Goal: Transaction & Acquisition: Purchase product/service

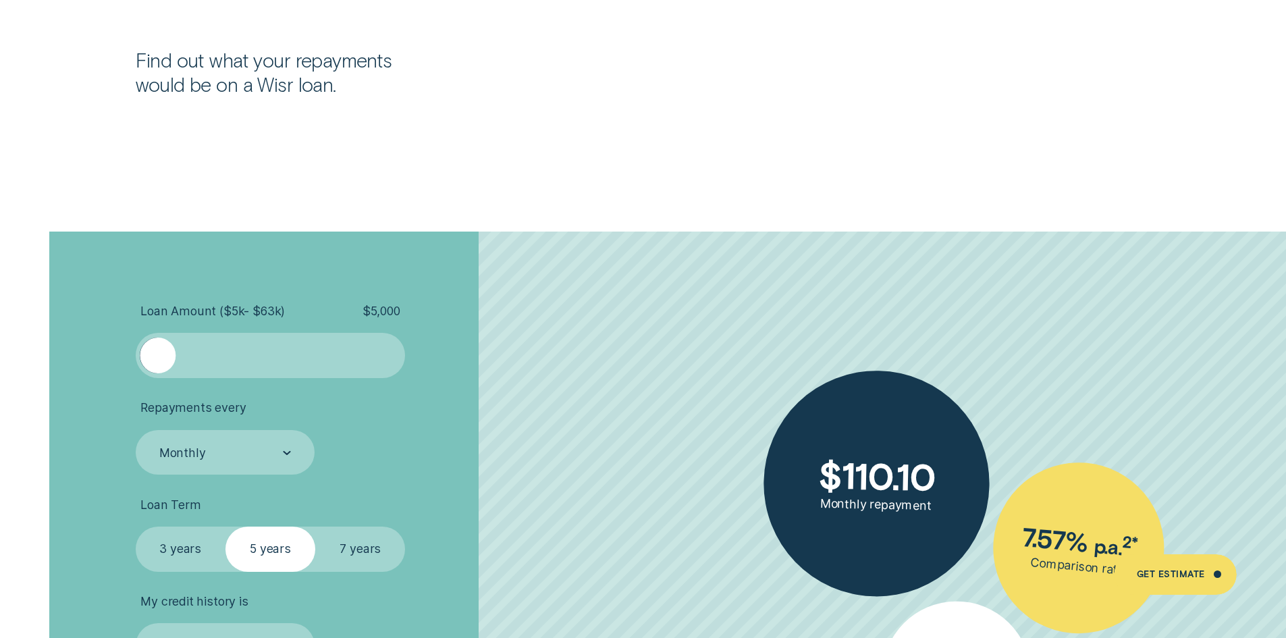
scroll to position [2902, 0]
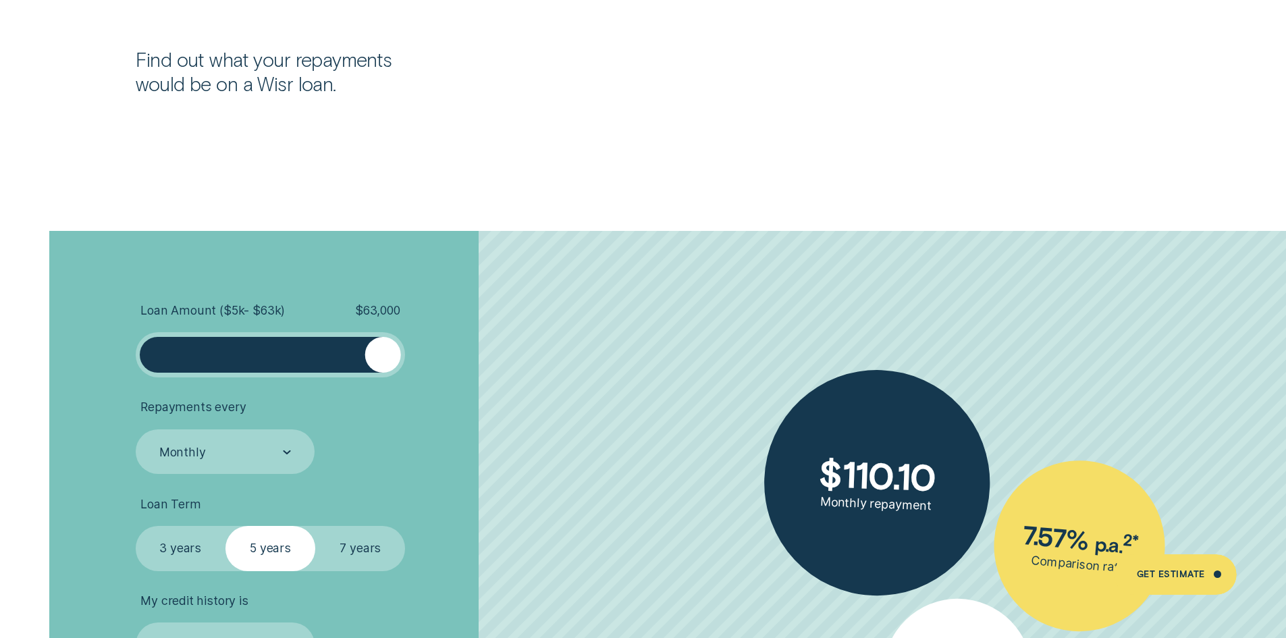
drag, startPoint x: 159, startPoint y: 352, endPoint x: 425, endPoint y: 348, distance: 266.1
click at [425, 348] on li "Loan Amount ( $5k - $63k ) $ 63,000" at bounding box center [343, 340] width 415 height 74
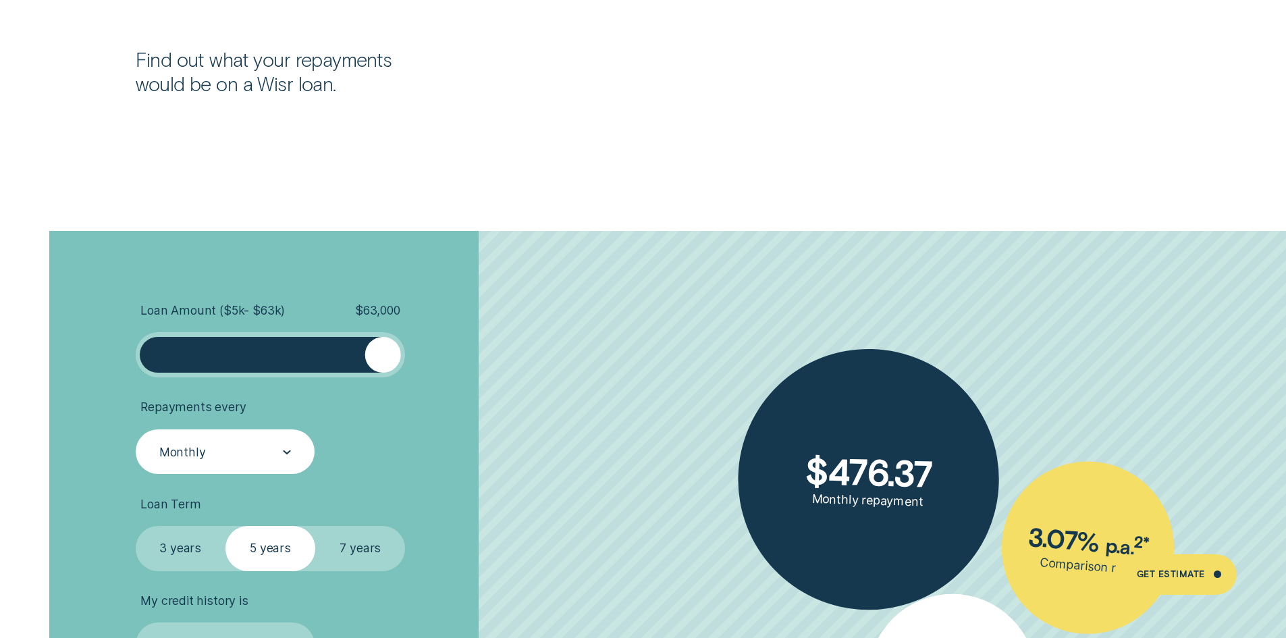
click at [286, 460] on div at bounding box center [287, 453] width 8 height 44
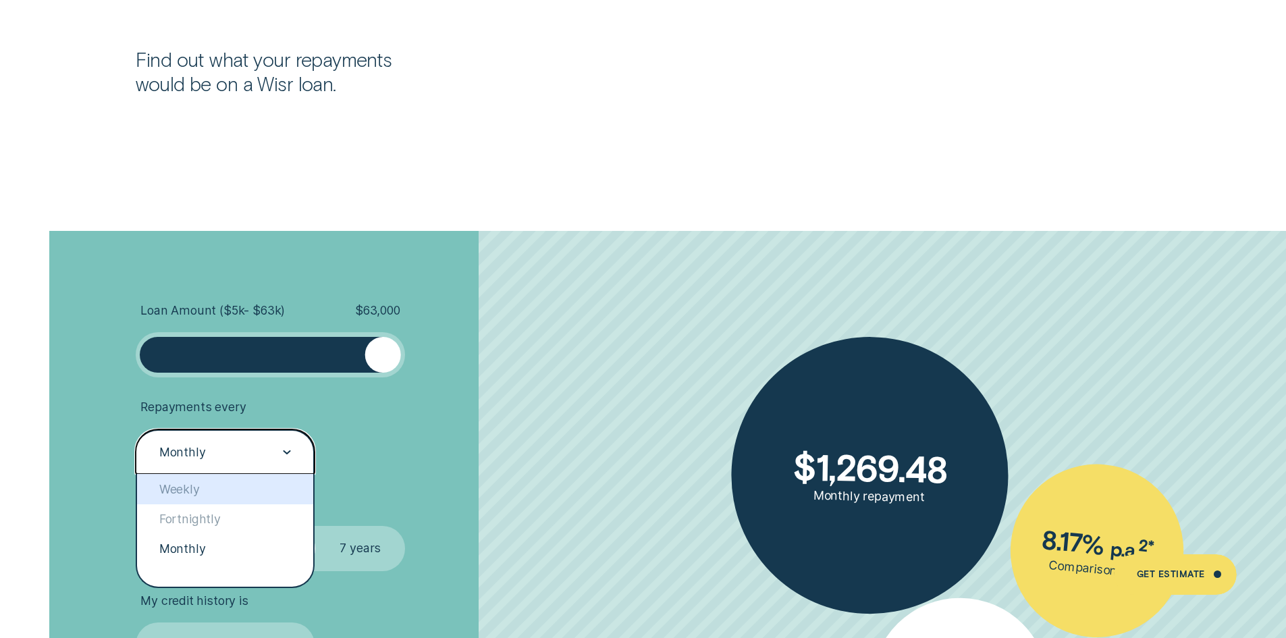
click at [548, 421] on li "Repayments every option Weekly focused, 1 of 3. 3 results available. Use Up and…" at bounding box center [343, 437] width 415 height 74
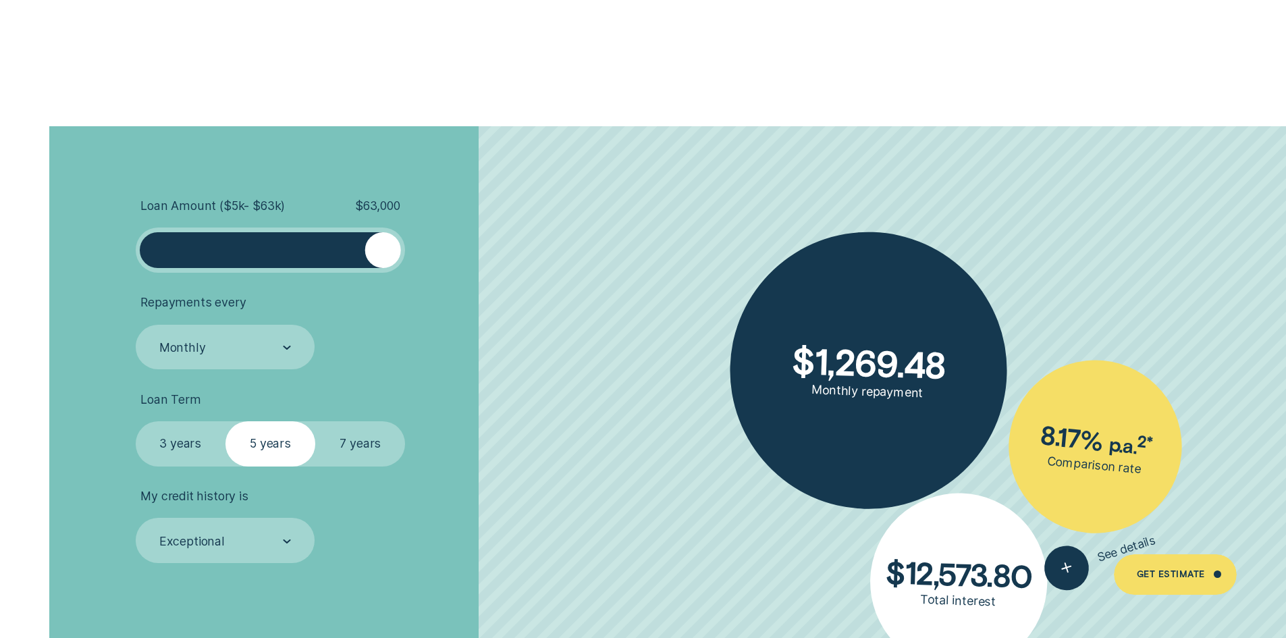
click at [190, 440] on label "3 years" at bounding box center [181, 443] width 90 height 45
click at [136, 421] on input "3 years" at bounding box center [136, 421] width 0 height 0
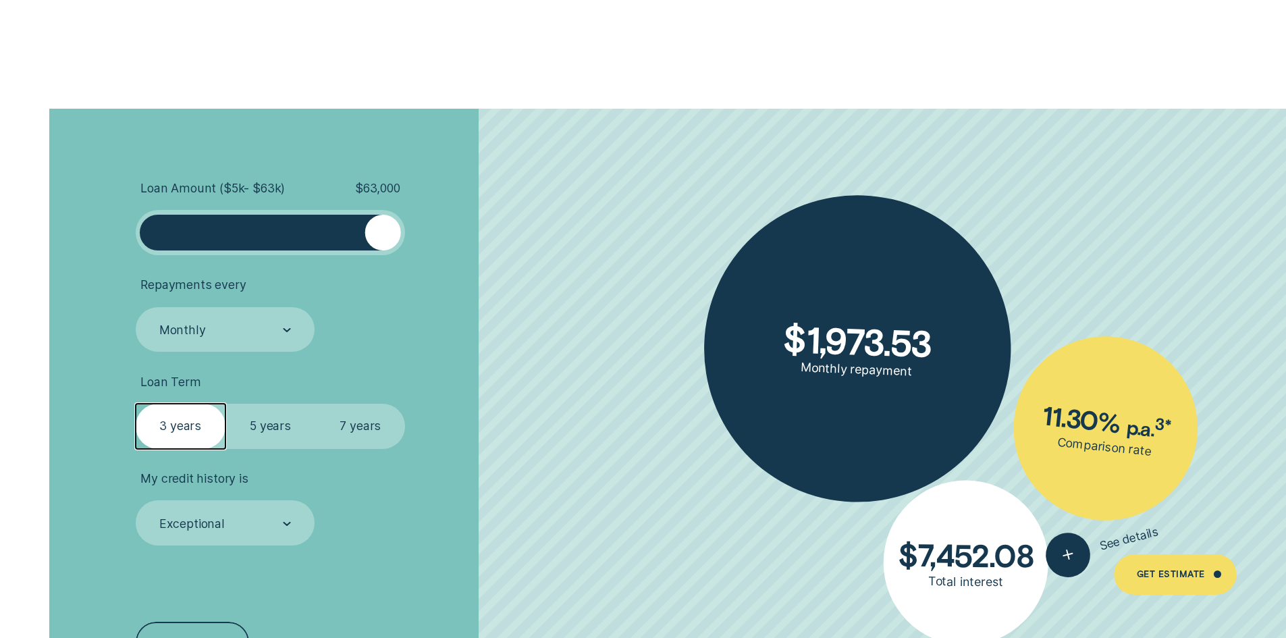
click at [323, 519] on li "My credit history is Exceptional" at bounding box center [343, 508] width 415 height 74
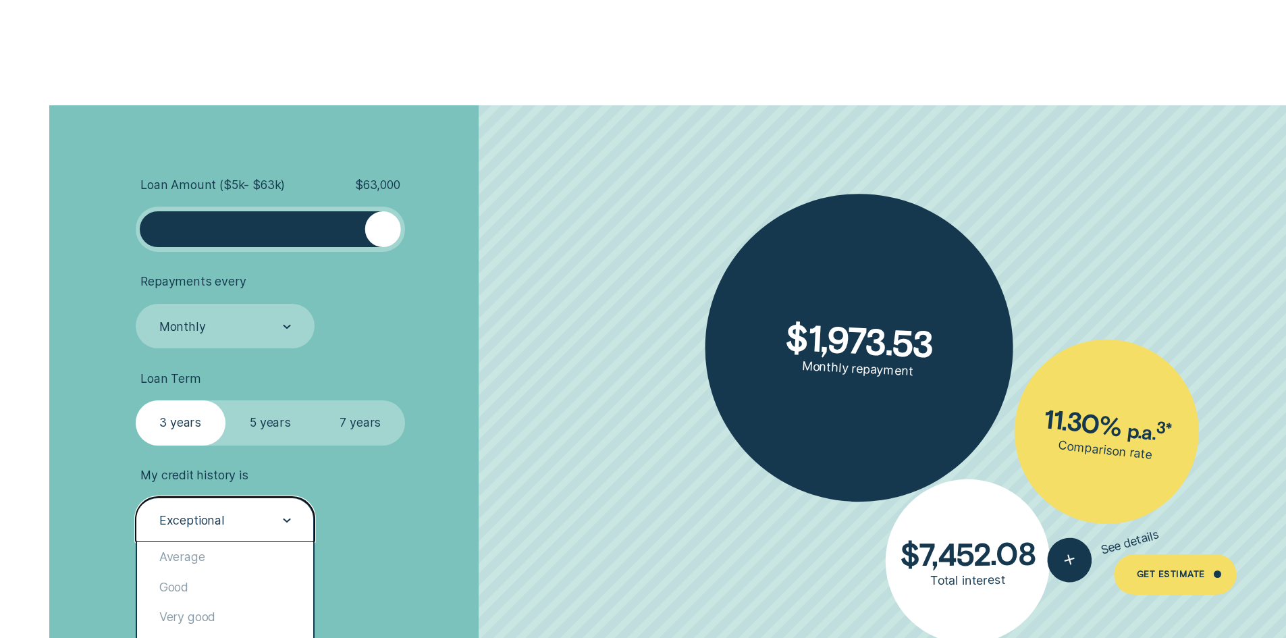
click at [286, 515] on div at bounding box center [287, 520] width 8 height 44
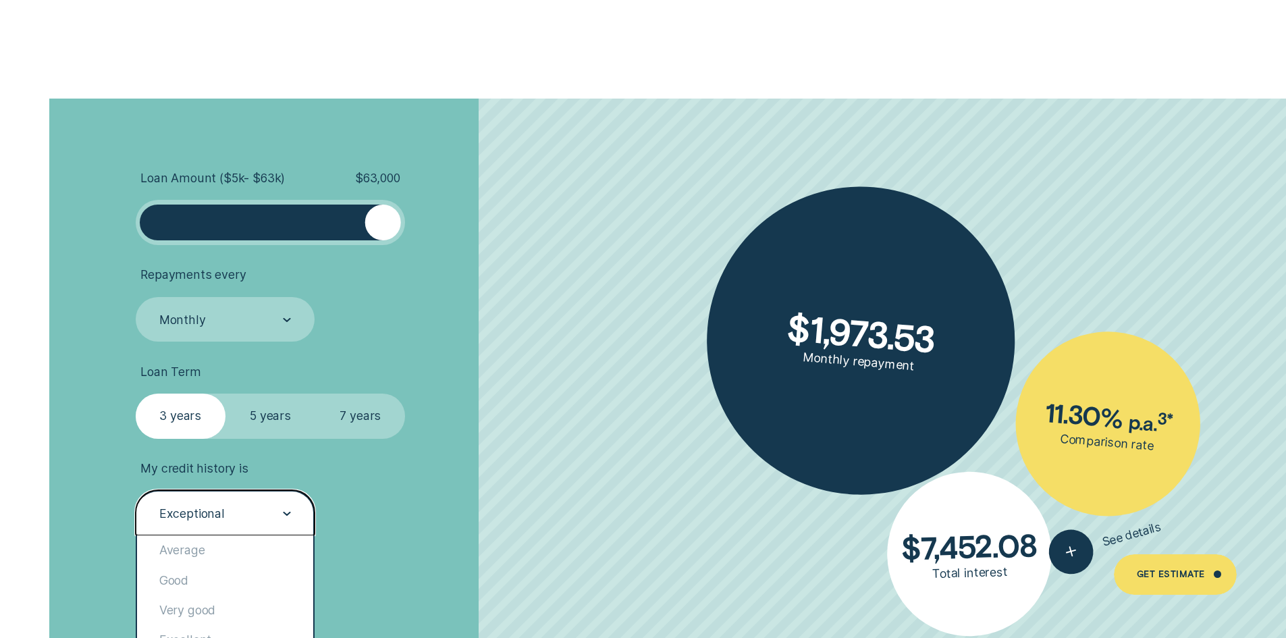
click at [409, 450] on ul "Loan Amount ( $5k - $63k ) $ 63,000 Repayments every Monthly Loan Term Select L…" at bounding box center [343, 353] width 415 height 365
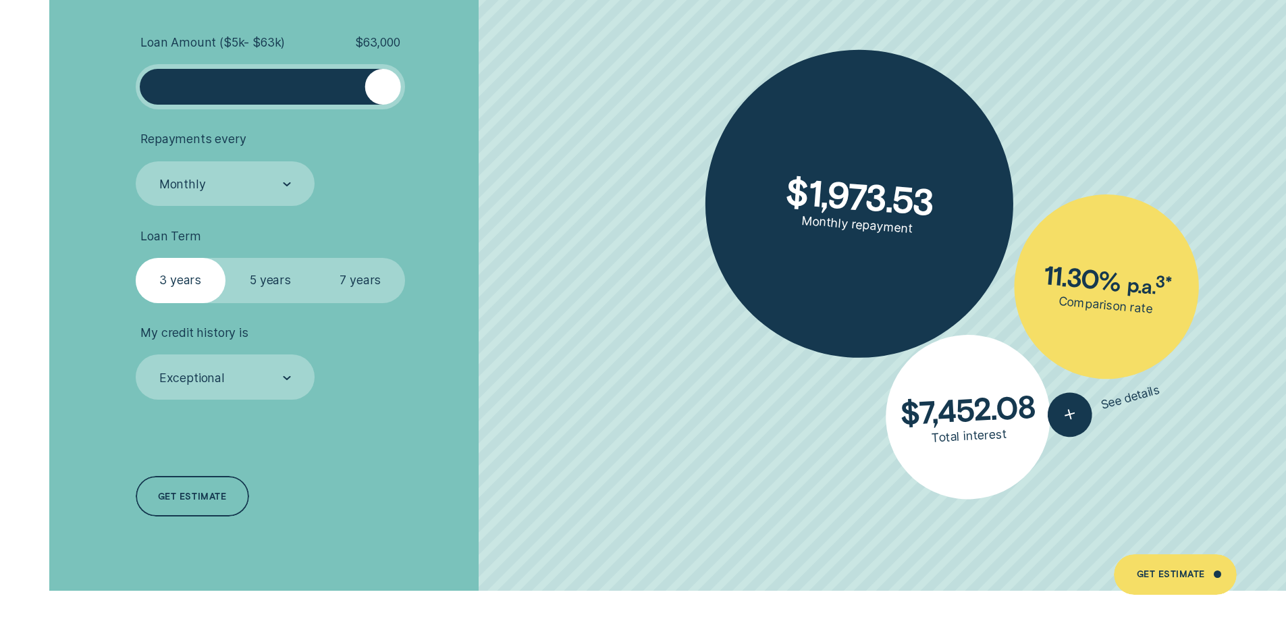
click at [278, 282] on label "5 years" at bounding box center [271, 280] width 90 height 45
click at [226, 258] on input "5 years" at bounding box center [226, 258] width 0 height 0
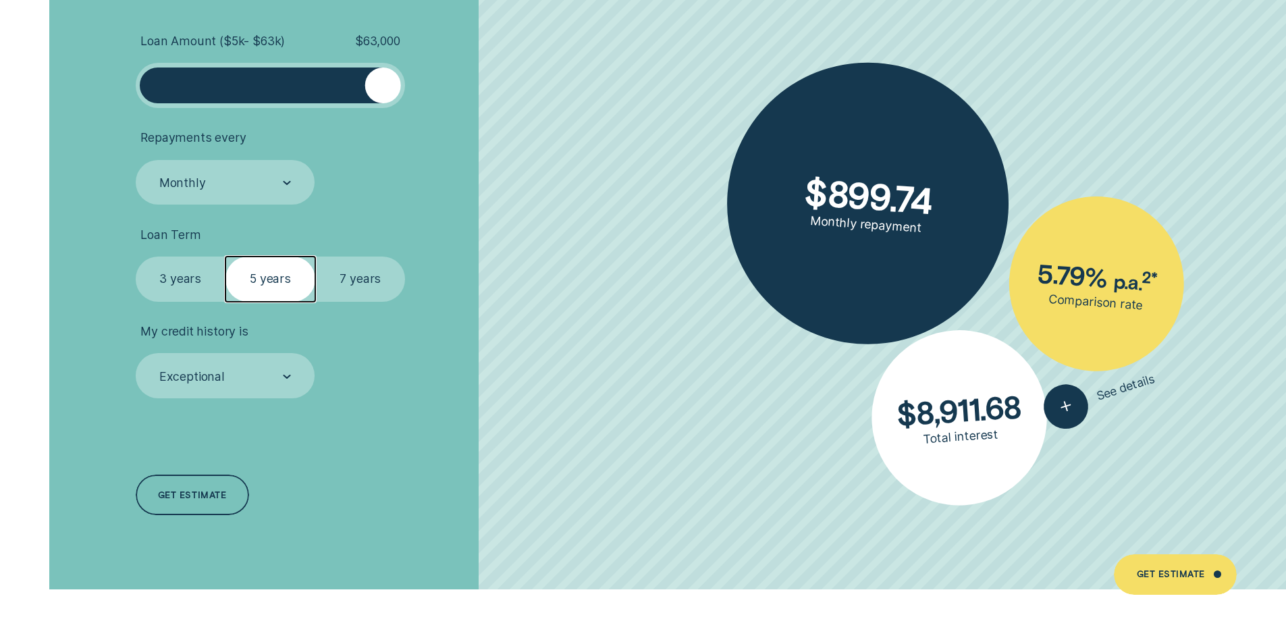
click at [325, 279] on label "7 years" at bounding box center [360, 279] width 90 height 45
click at [315, 257] on input "7 years" at bounding box center [315, 257] width 0 height 0
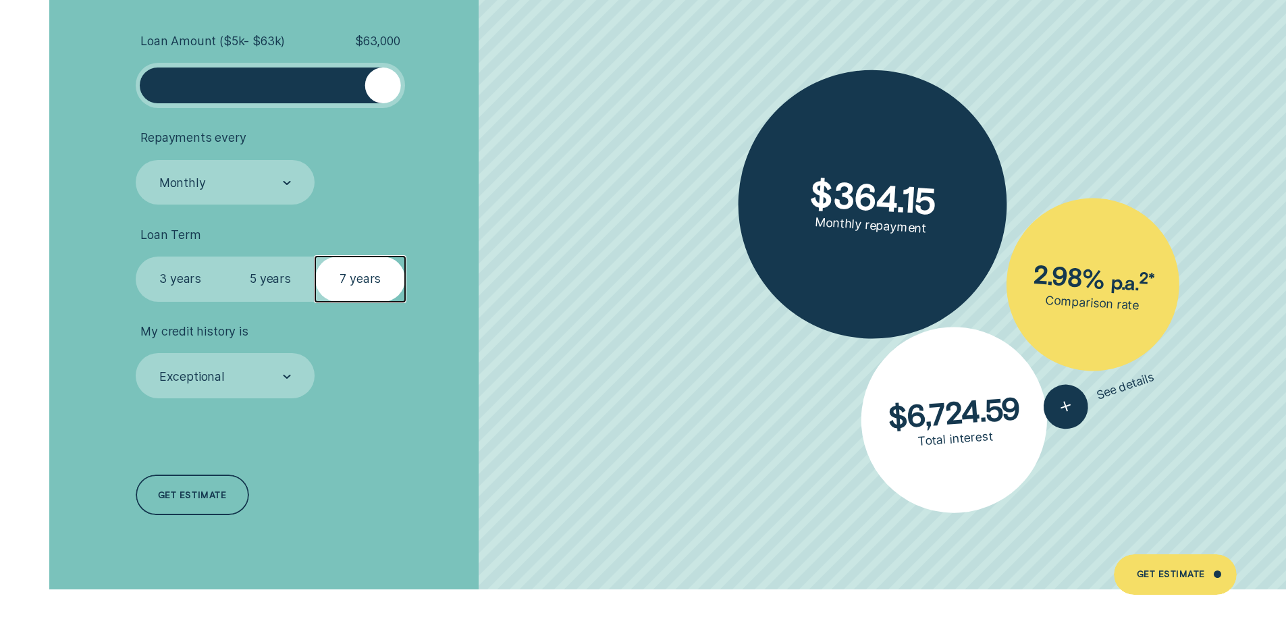
scroll to position [3172, 0]
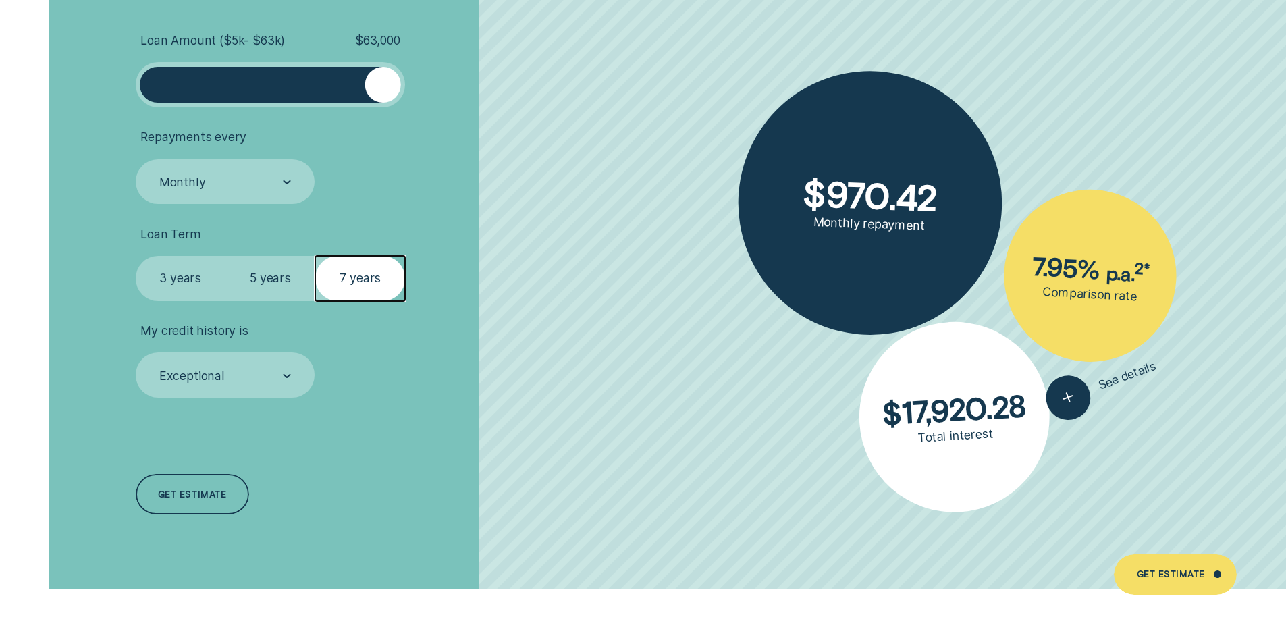
click at [170, 274] on label "3 years" at bounding box center [181, 278] width 90 height 45
click at [136, 256] on input "3 years" at bounding box center [136, 256] width 0 height 0
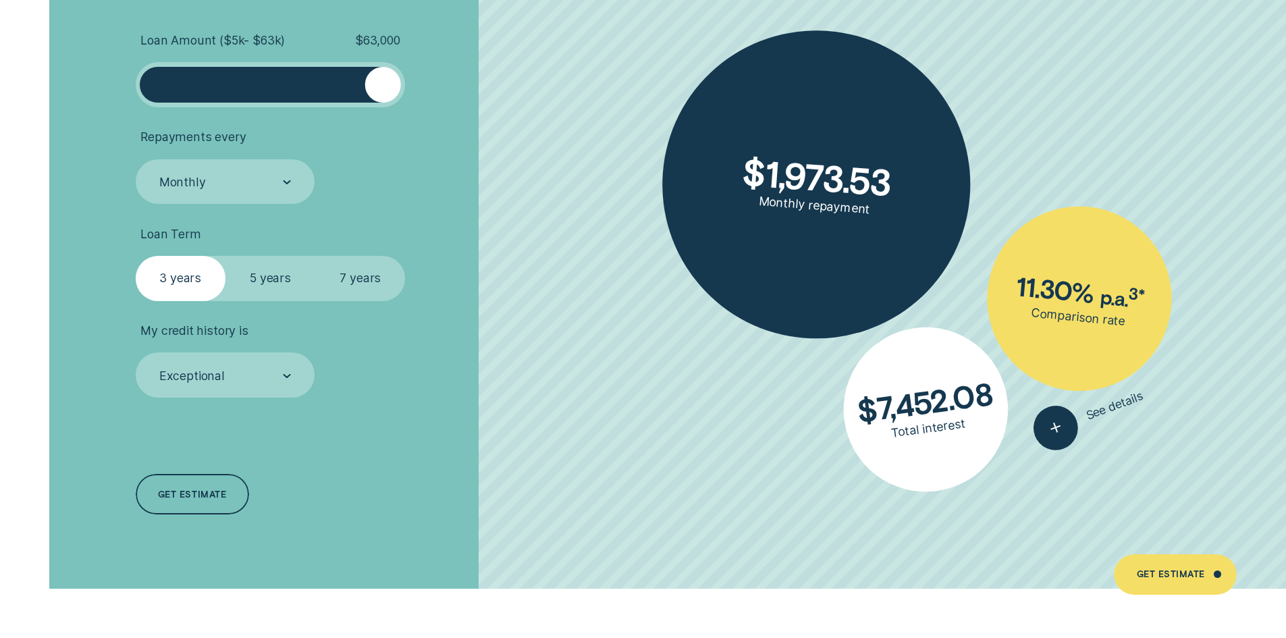
click at [275, 280] on label "5 years" at bounding box center [271, 278] width 90 height 45
click at [226, 256] on input "5 years" at bounding box center [226, 256] width 0 height 0
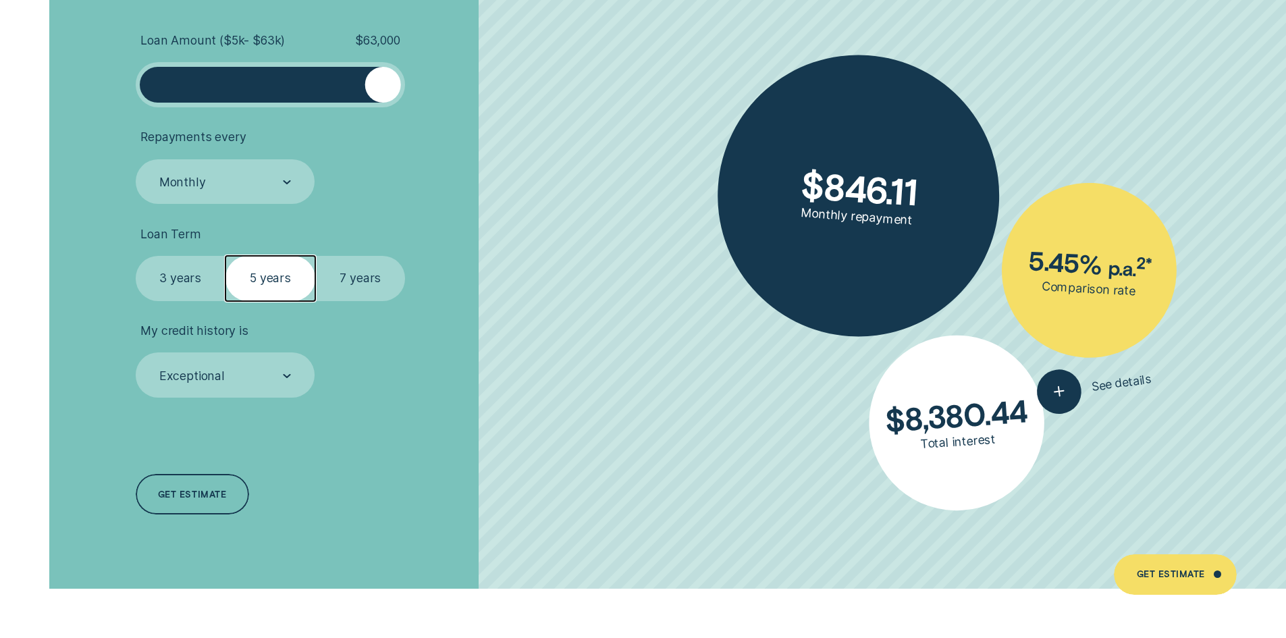
click at [345, 282] on label "7 years" at bounding box center [360, 278] width 90 height 45
click at [315, 256] on input "7 years" at bounding box center [315, 256] width 0 height 0
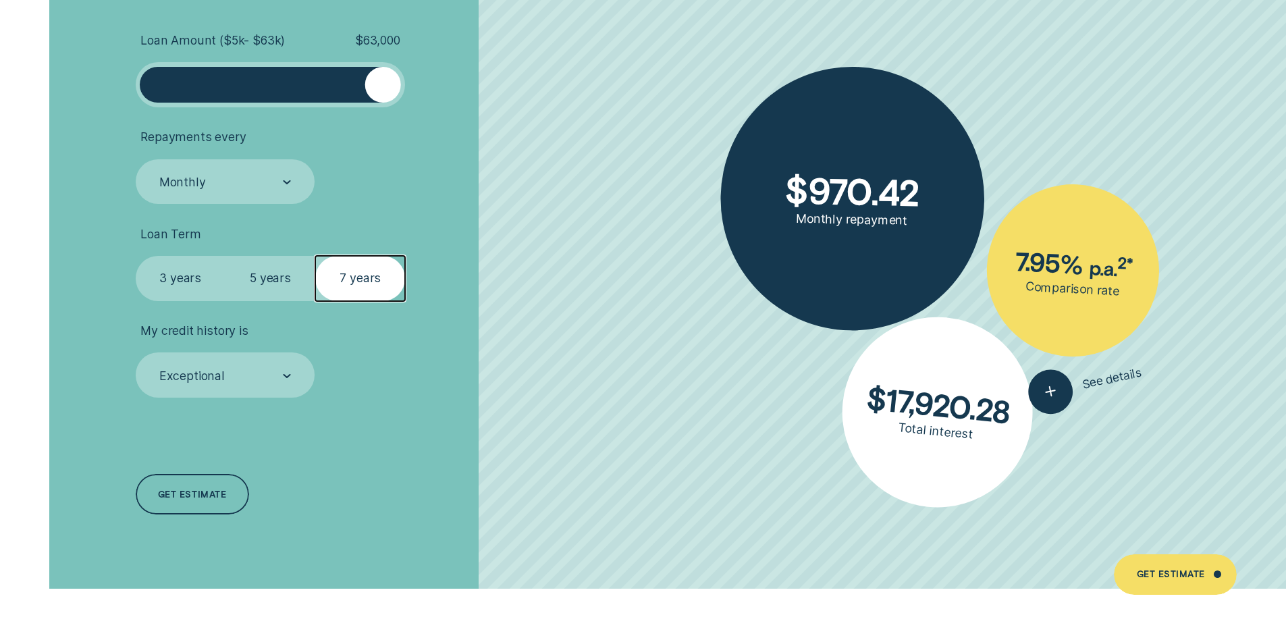
click at [253, 283] on label "5 years" at bounding box center [271, 278] width 90 height 45
click at [226, 256] on input "5 years" at bounding box center [226, 256] width 0 height 0
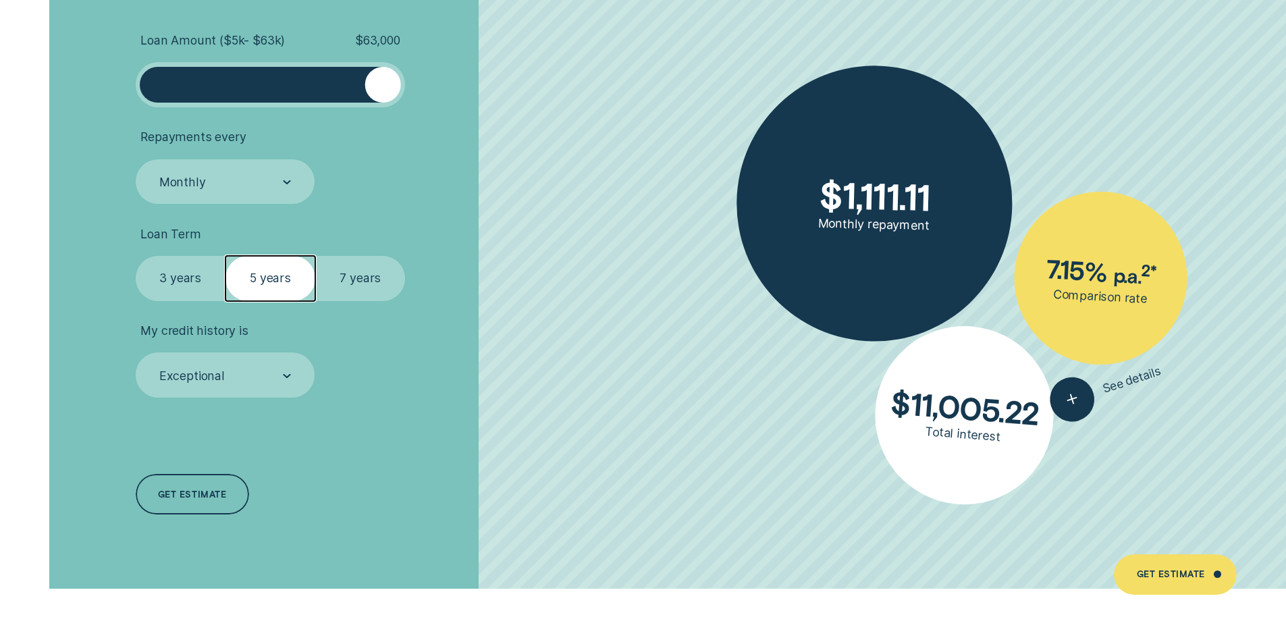
click at [180, 282] on label "3 years" at bounding box center [181, 278] width 90 height 45
click at [136, 256] on input "3 years" at bounding box center [136, 256] width 0 height 0
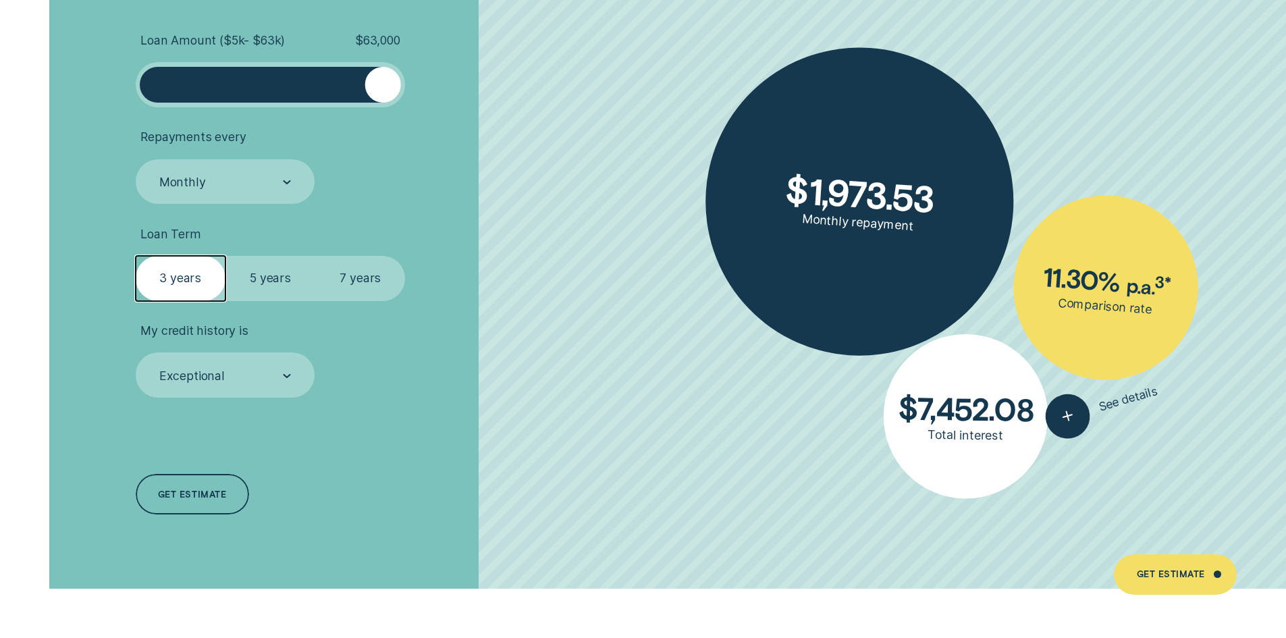
click at [359, 281] on label "7 years" at bounding box center [360, 278] width 90 height 45
click at [315, 256] on input "7 years" at bounding box center [315, 256] width 0 height 0
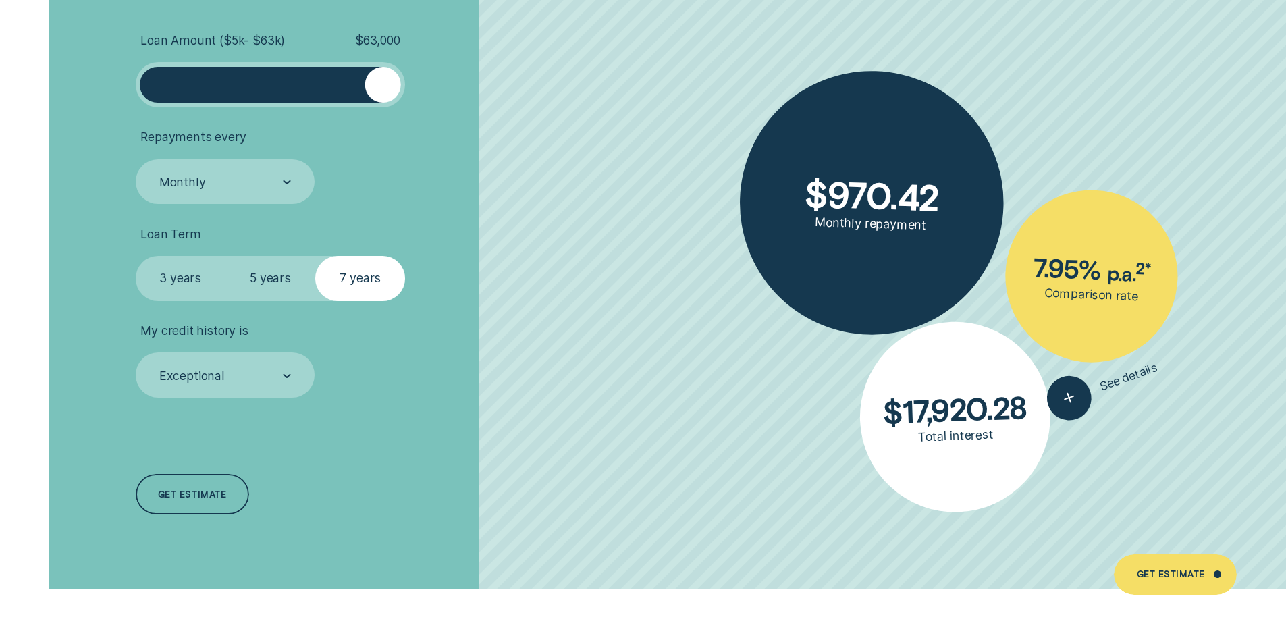
click at [189, 277] on label "3 years" at bounding box center [181, 278] width 90 height 45
click at [136, 256] on input "3 years" at bounding box center [136, 256] width 0 height 0
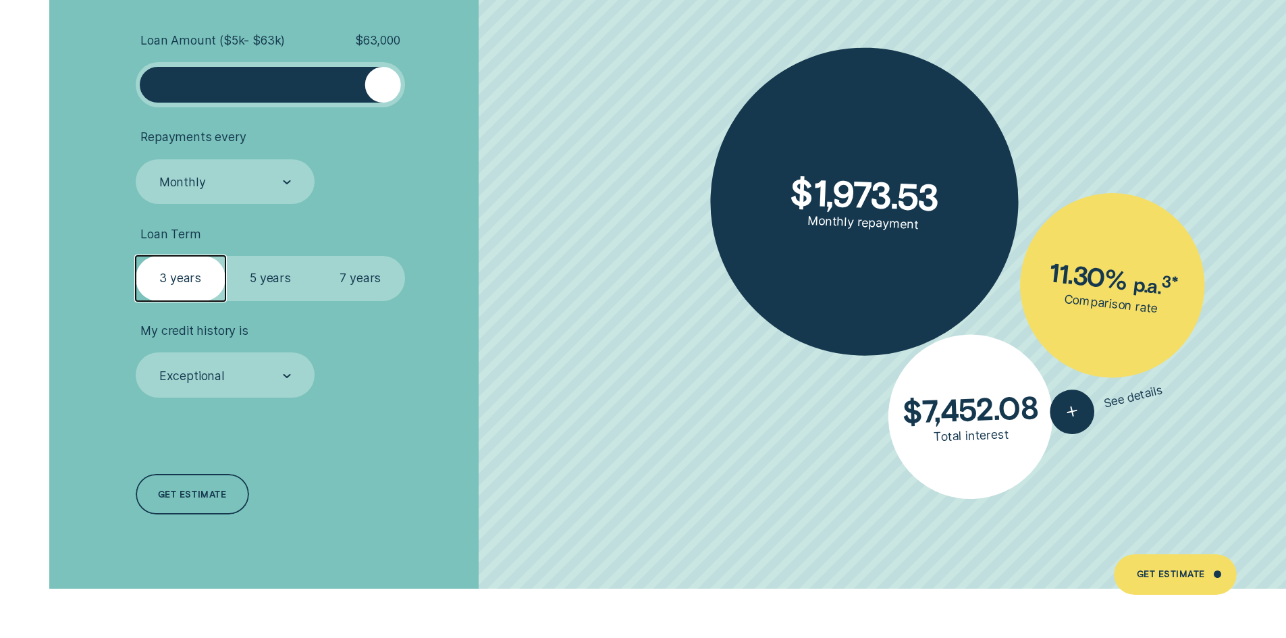
click at [349, 279] on label "7 years" at bounding box center [360, 278] width 90 height 45
click at [315, 256] on input "7 years" at bounding box center [315, 256] width 0 height 0
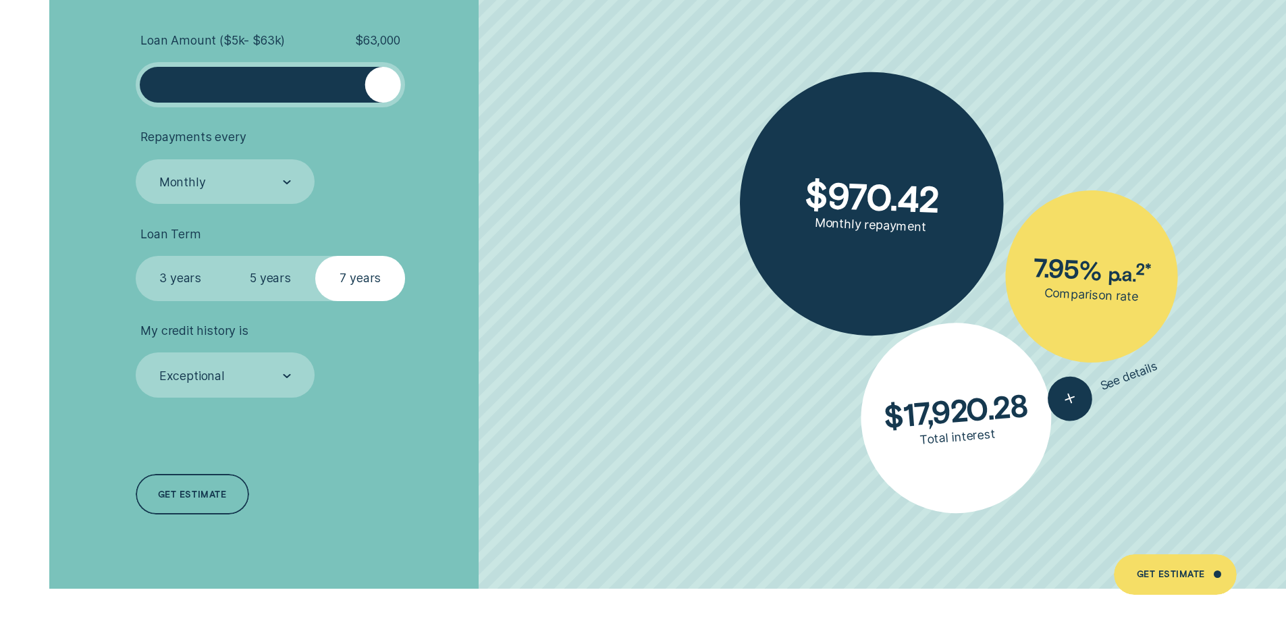
click at [273, 280] on label "5 years" at bounding box center [271, 278] width 90 height 45
click at [226, 256] on input "5 years" at bounding box center [226, 256] width 0 height 0
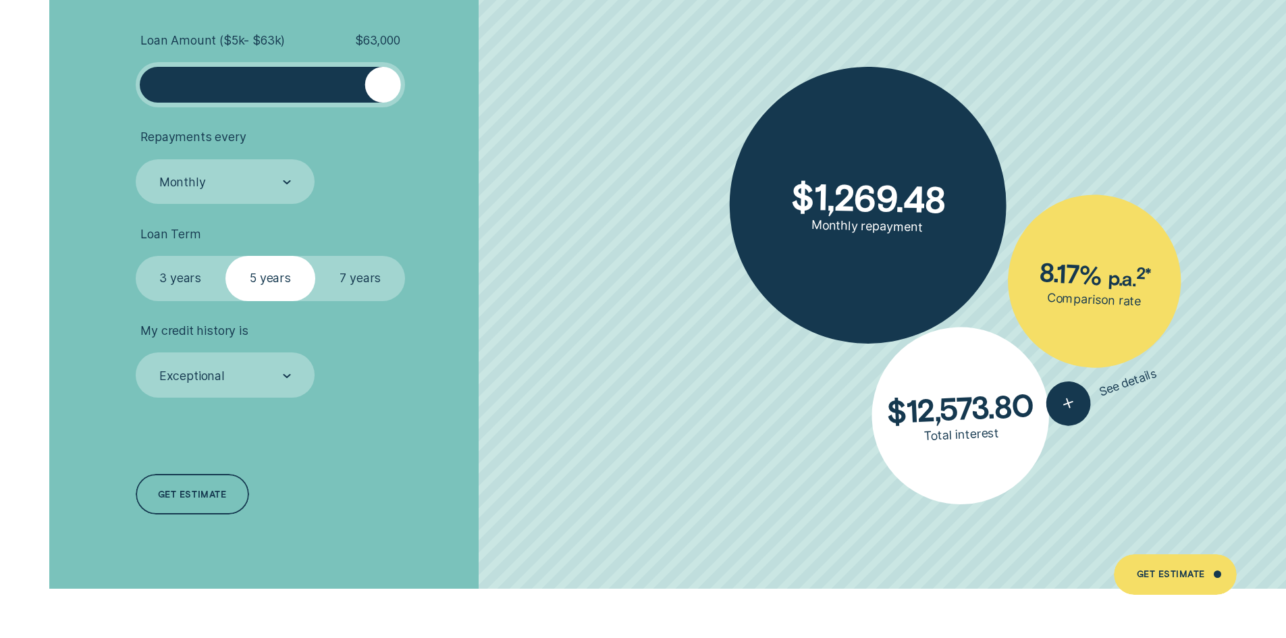
click at [197, 275] on label "3 years" at bounding box center [181, 278] width 90 height 45
click at [136, 256] on input "3 years" at bounding box center [136, 256] width 0 height 0
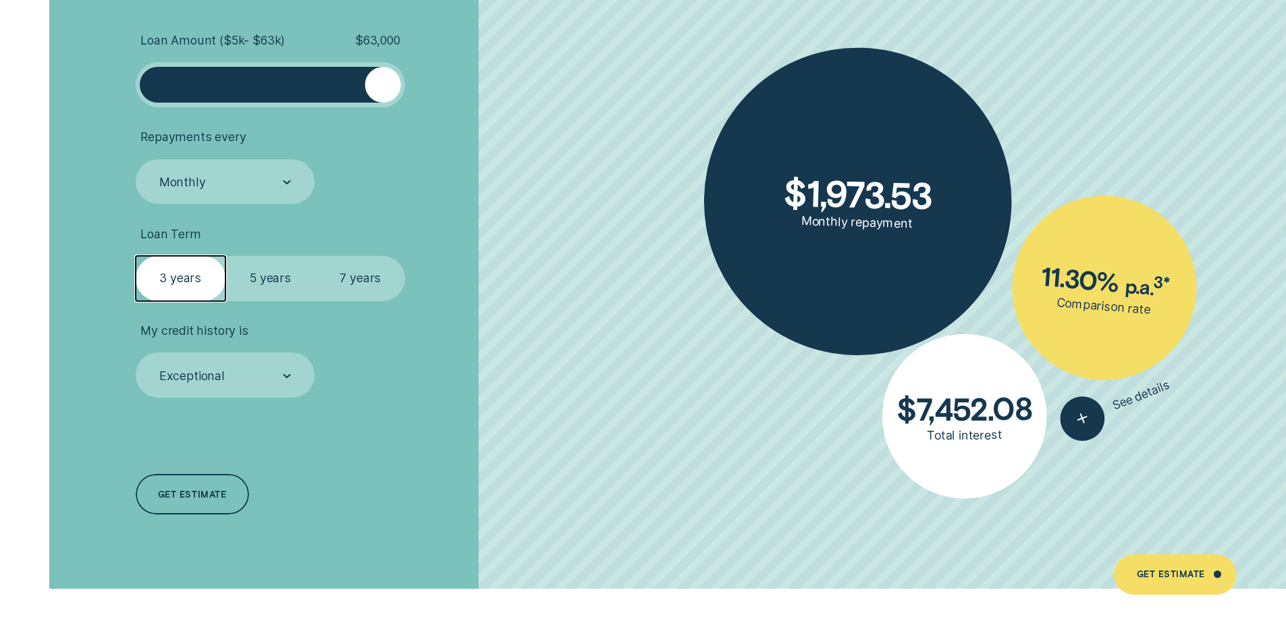
click at [253, 275] on label "5 years" at bounding box center [271, 278] width 90 height 45
click at [226, 256] on input "5 years" at bounding box center [226, 256] width 0 height 0
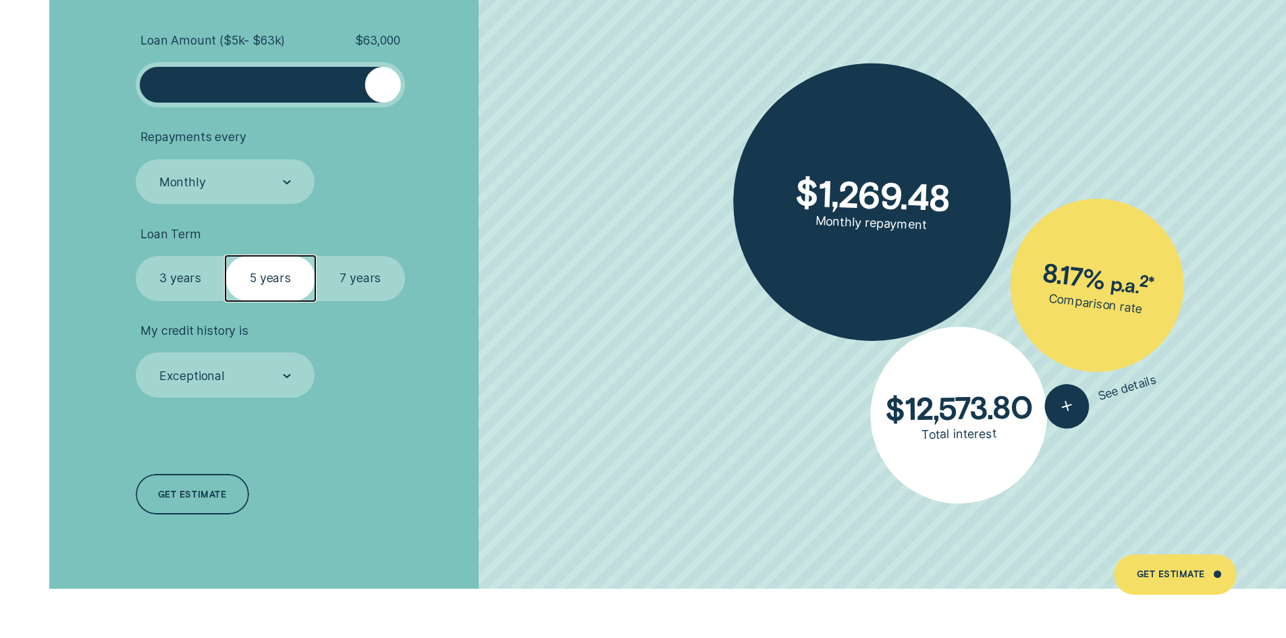
click at [340, 277] on label "7 years" at bounding box center [360, 278] width 90 height 45
click at [315, 256] on input "7 years" at bounding box center [315, 256] width 0 height 0
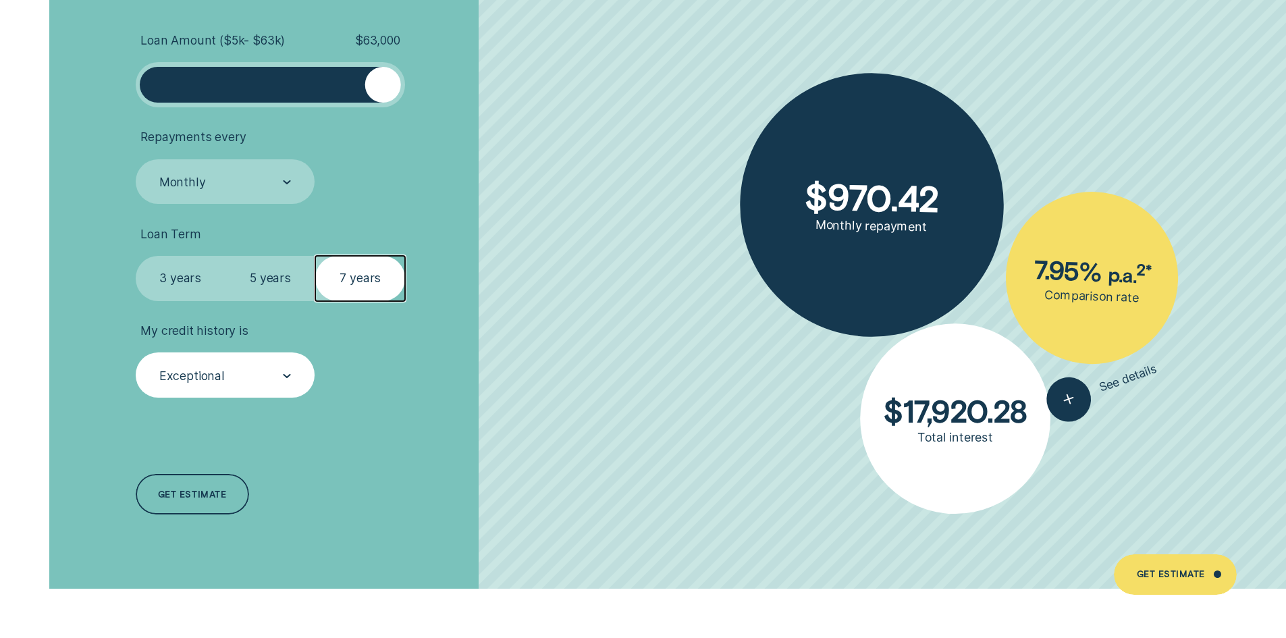
click at [294, 375] on div "Exceptional" at bounding box center [226, 374] width 180 height 45
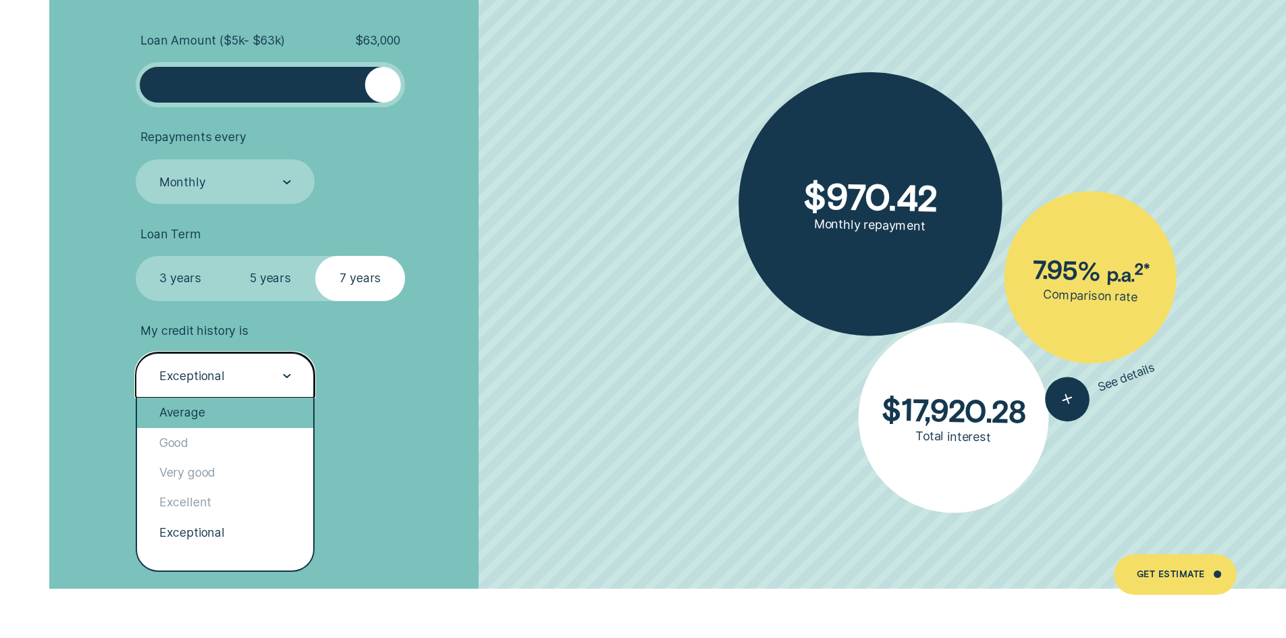
click at [234, 419] on div "Average" at bounding box center [225, 413] width 177 height 30
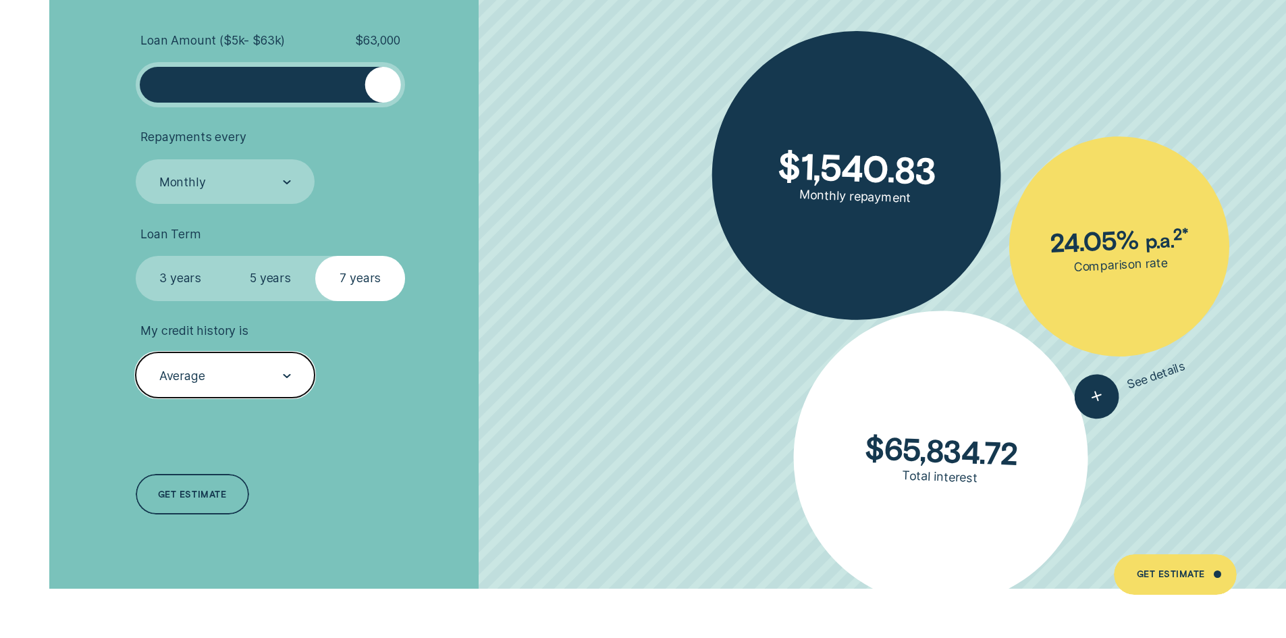
click at [190, 294] on label "3 years" at bounding box center [181, 278] width 90 height 45
click at [136, 256] on input "3 years" at bounding box center [136, 256] width 0 height 0
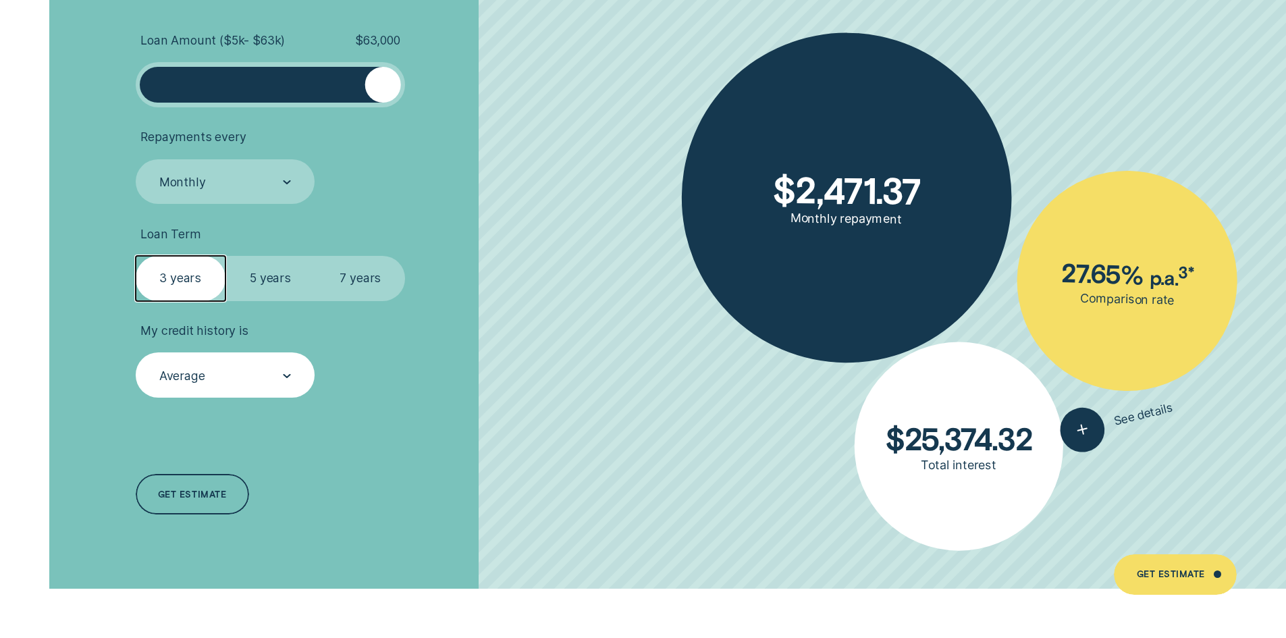
click at [275, 288] on label "5 years" at bounding box center [271, 278] width 90 height 45
click at [226, 256] on input "5 years" at bounding box center [226, 256] width 0 height 0
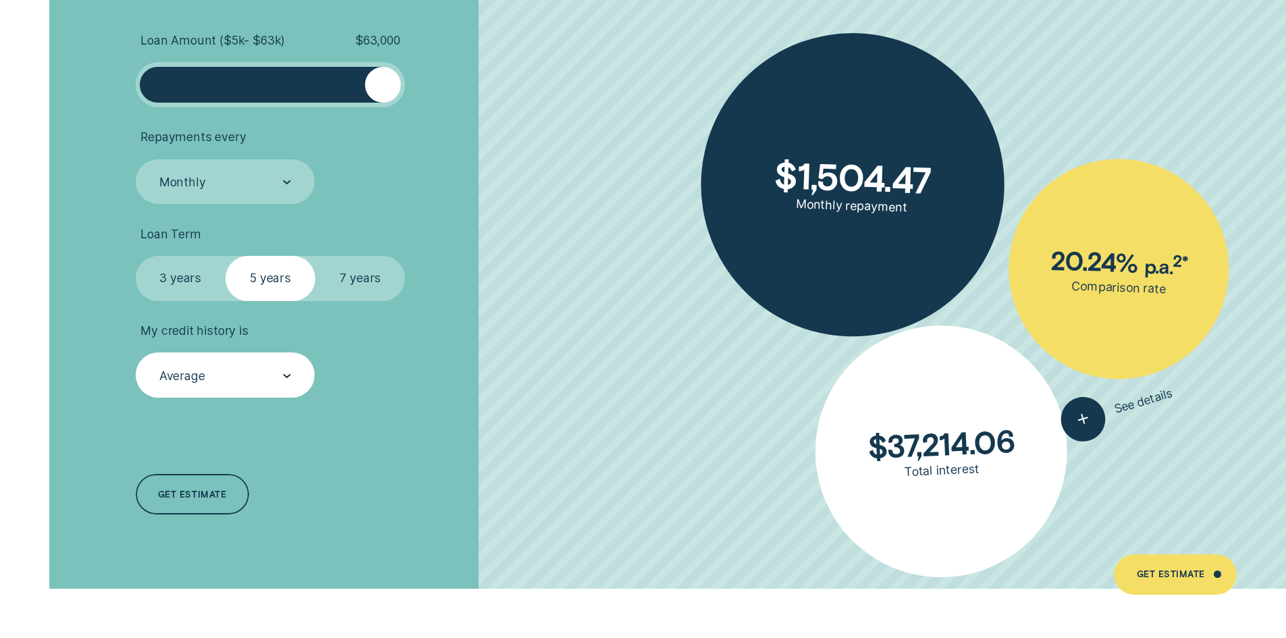
click at [346, 283] on label "7 years" at bounding box center [360, 278] width 90 height 45
click at [315, 256] on input "7 years" at bounding box center [315, 256] width 0 height 0
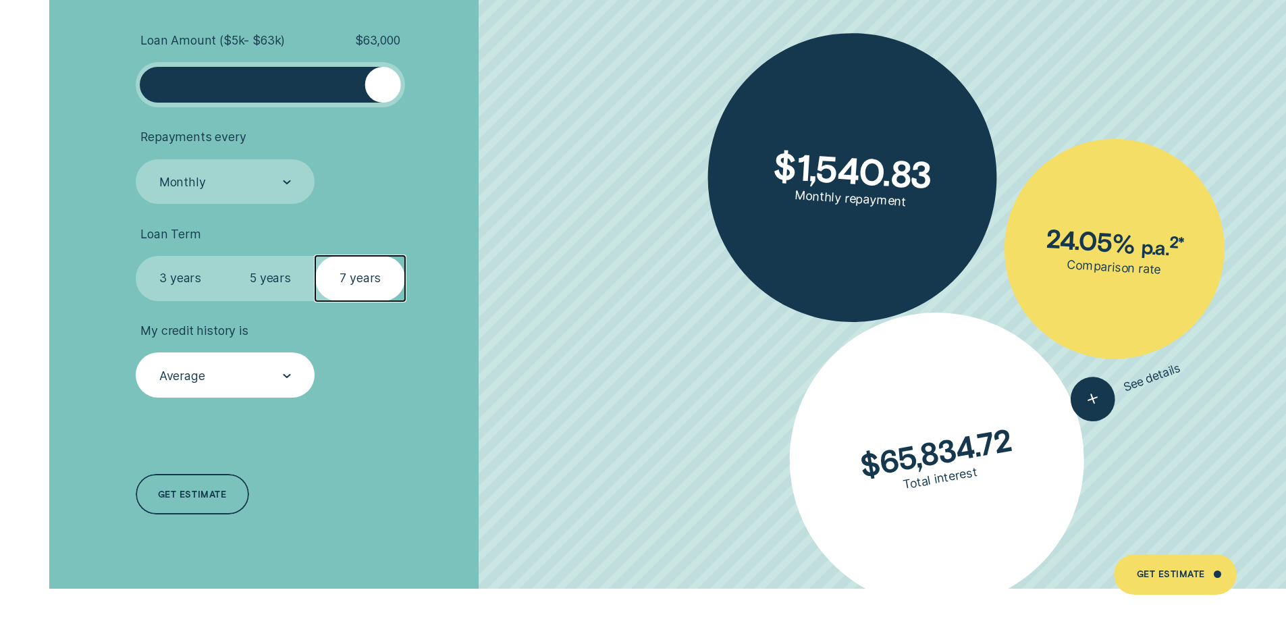
click at [241, 380] on div "Average" at bounding box center [224, 375] width 133 height 17
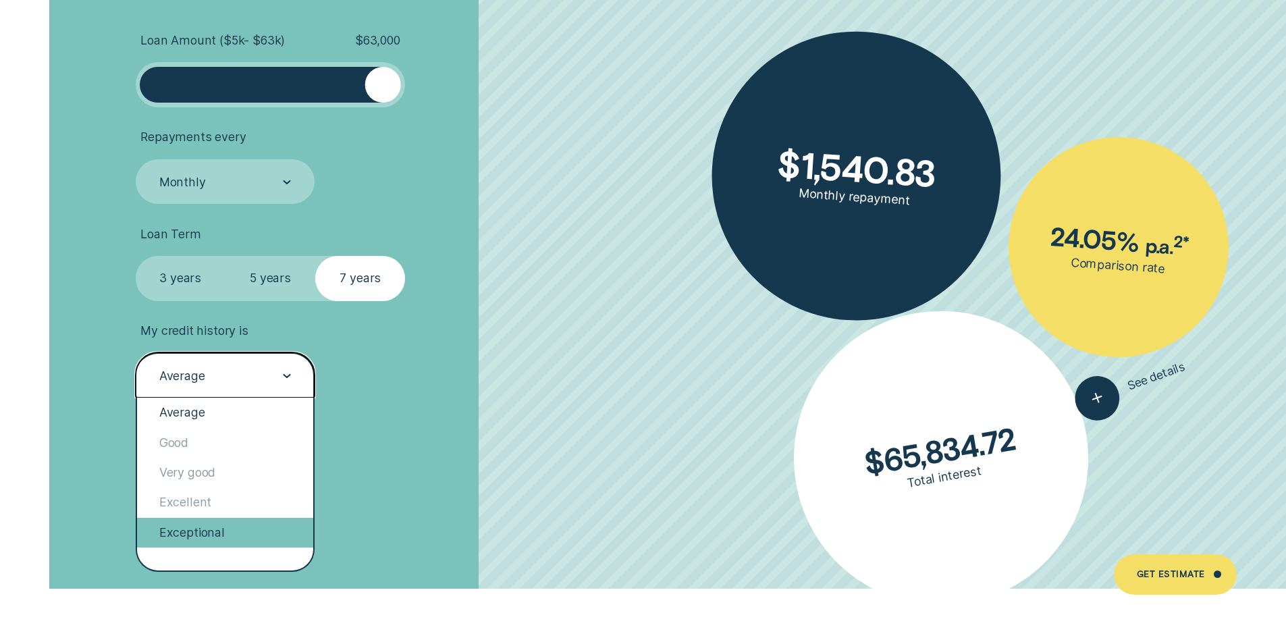
click at [227, 527] on div "Exceptional" at bounding box center [225, 533] width 177 height 30
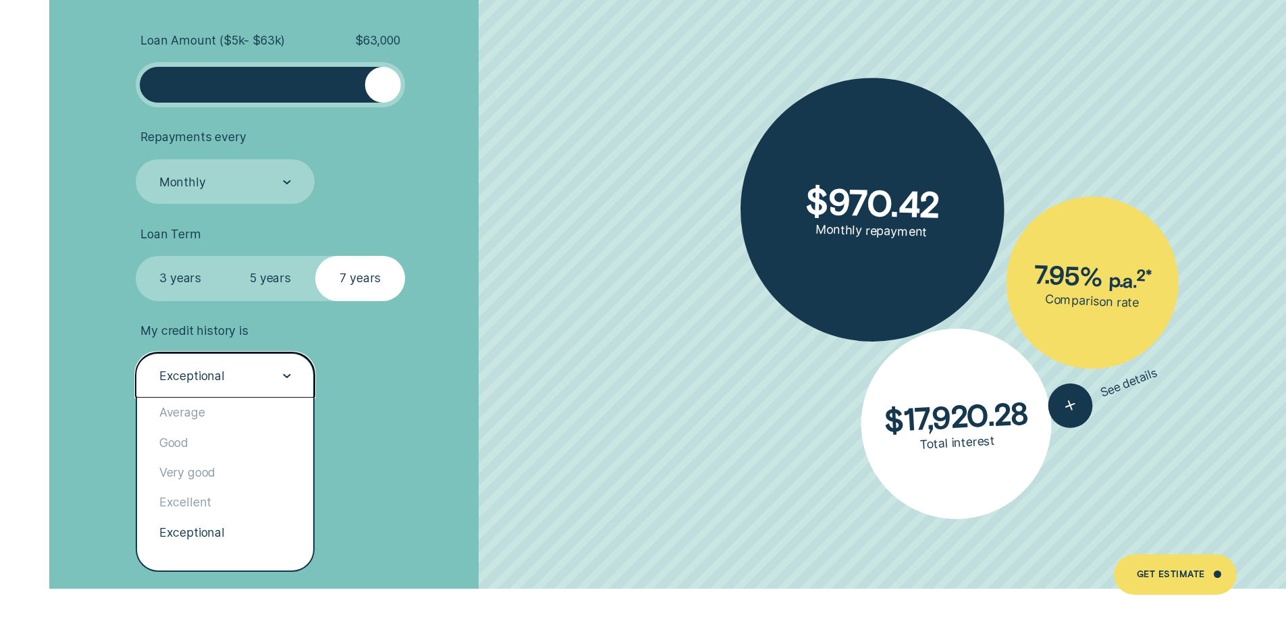
click at [249, 364] on div "Exceptional" at bounding box center [226, 374] width 180 height 45
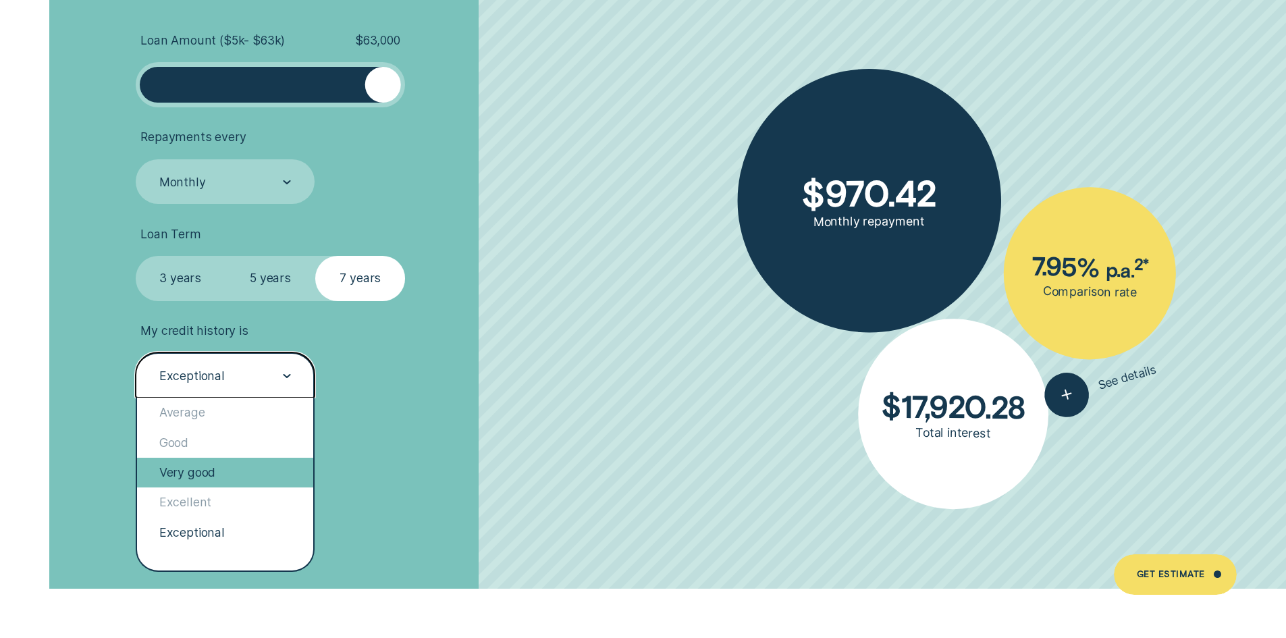
click at [223, 473] on div "Very good" at bounding box center [225, 473] width 177 height 30
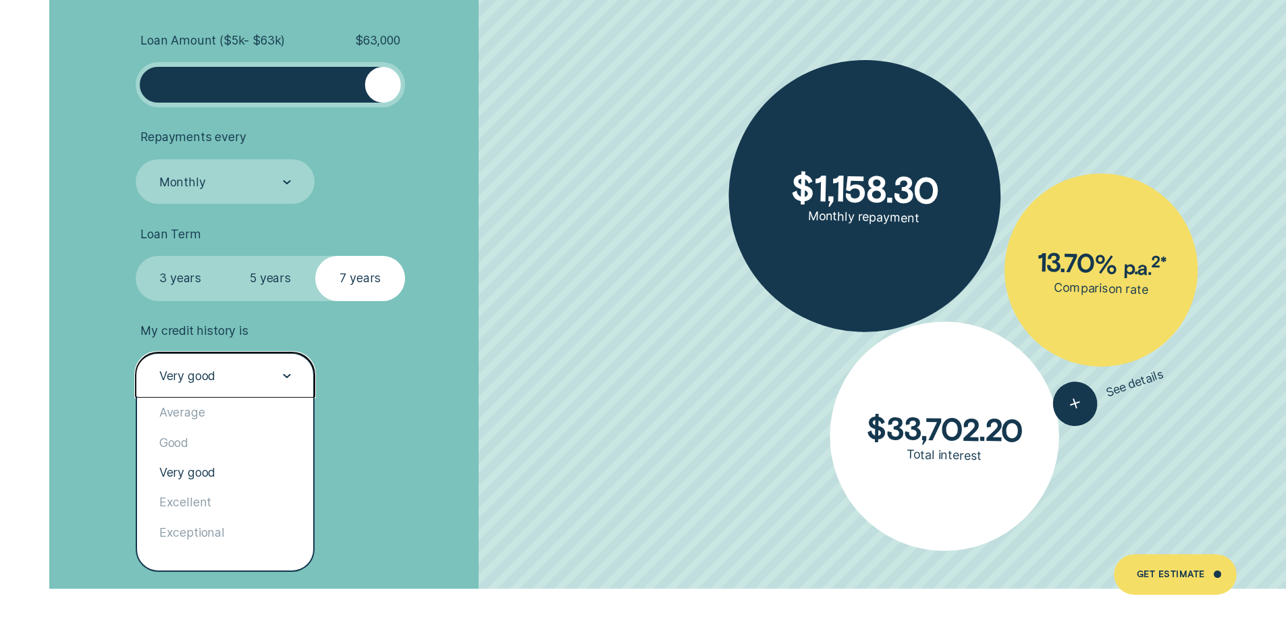
click at [253, 359] on div "Very good" at bounding box center [226, 374] width 180 height 45
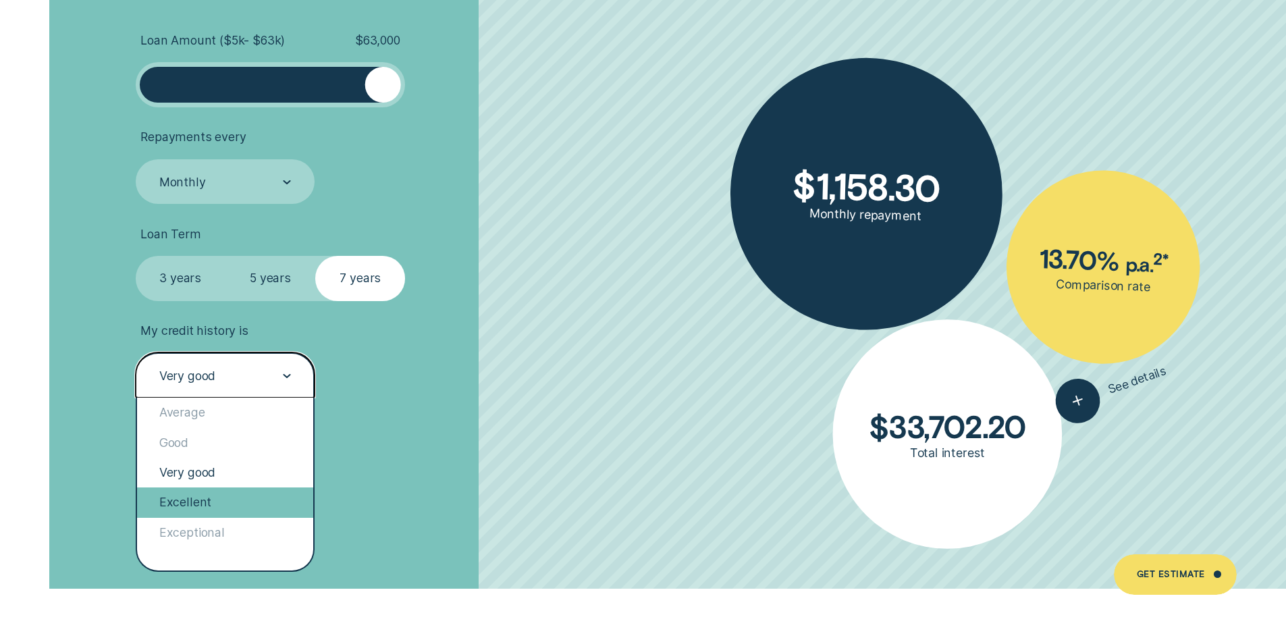
click at [220, 504] on div "Excellent" at bounding box center [225, 502] width 177 height 30
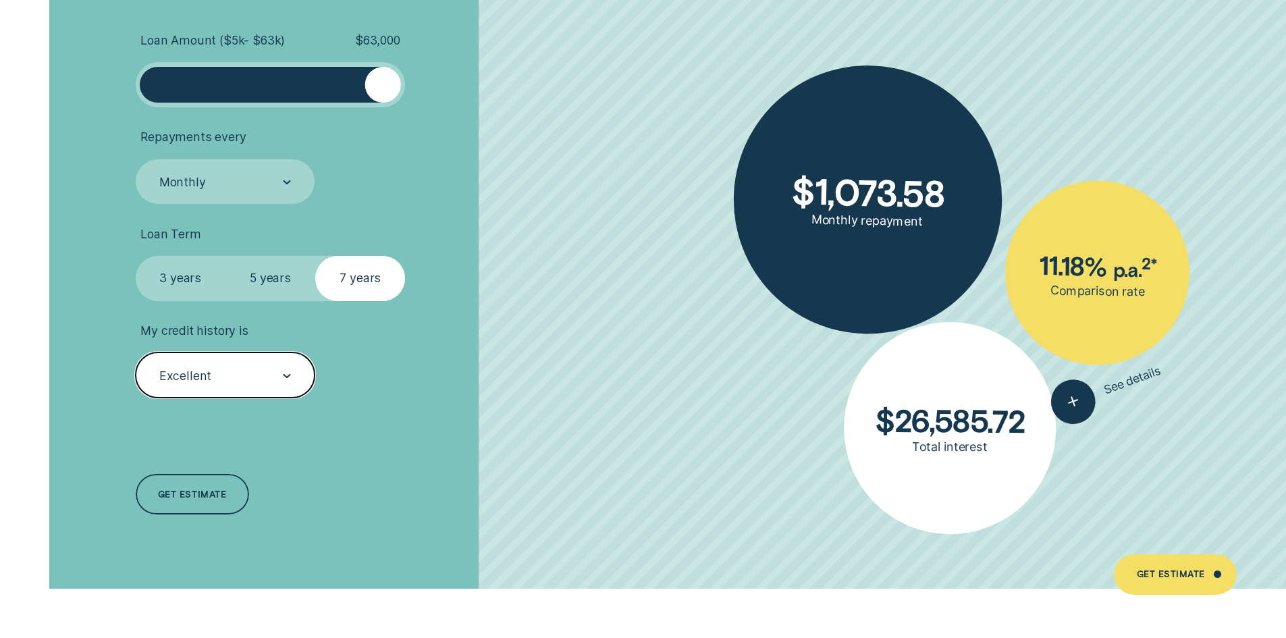
click at [269, 374] on div "Excellent" at bounding box center [224, 375] width 133 height 17
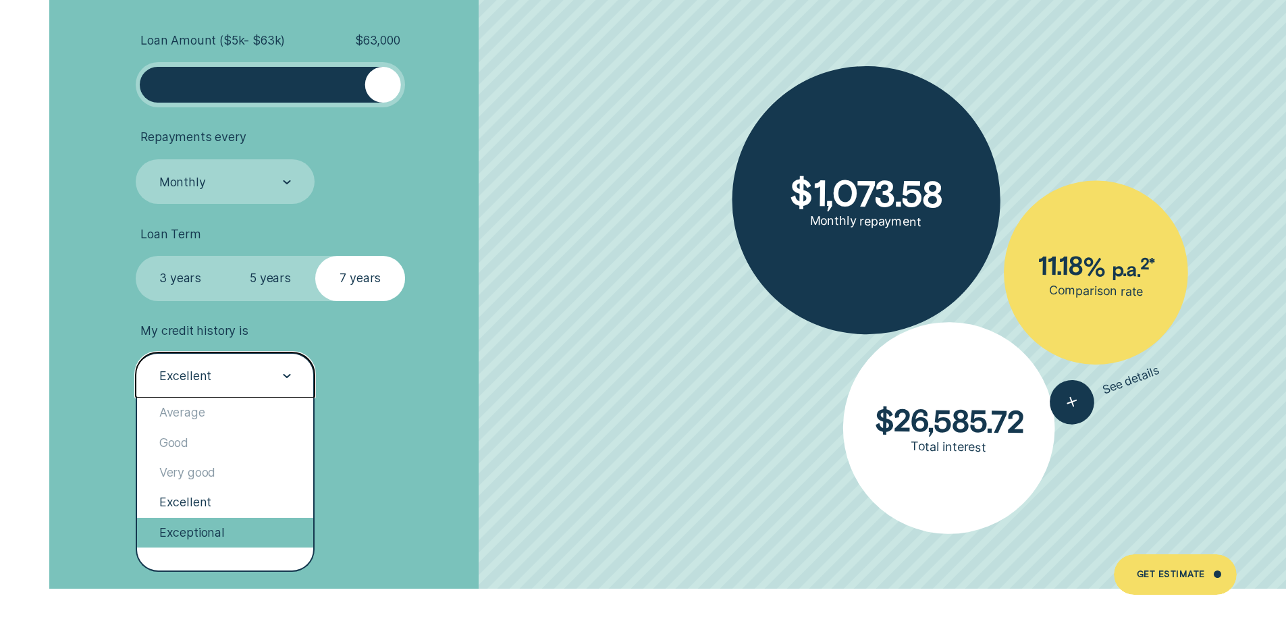
click at [222, 523] on div "Exceptional" at bounding box center [225, 533] width 177 height 30
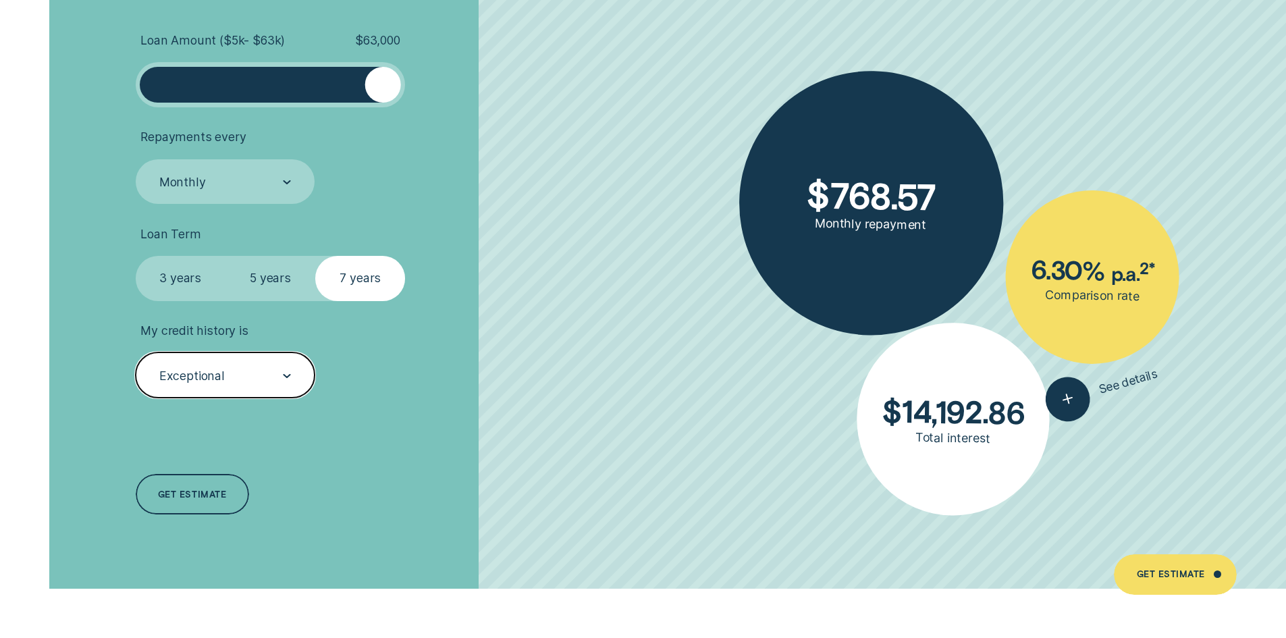
click at [422, 423] on div "Loan Amount ( $5k - $63k ) $ 63,000 Repayments every Monthly Loan Term Select L…" at bounding box center [342, 275] width 429 height 628
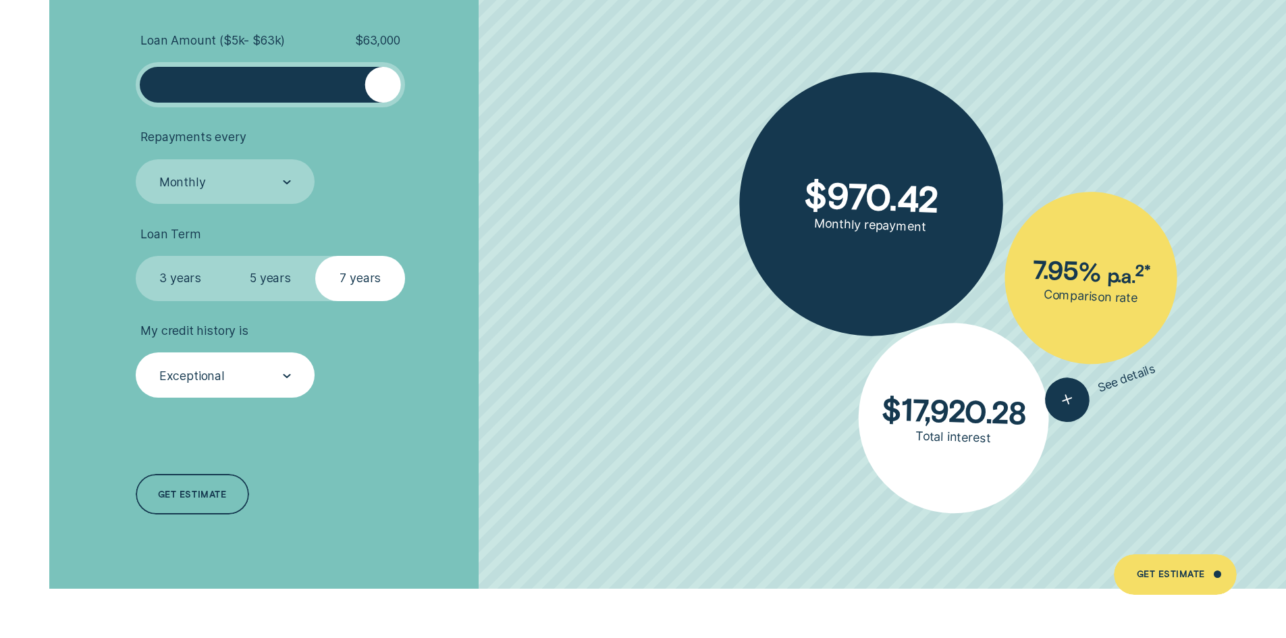
click at [267, 383] on div "Exceptional" at bounding box center [224, 375] width 133 height 17
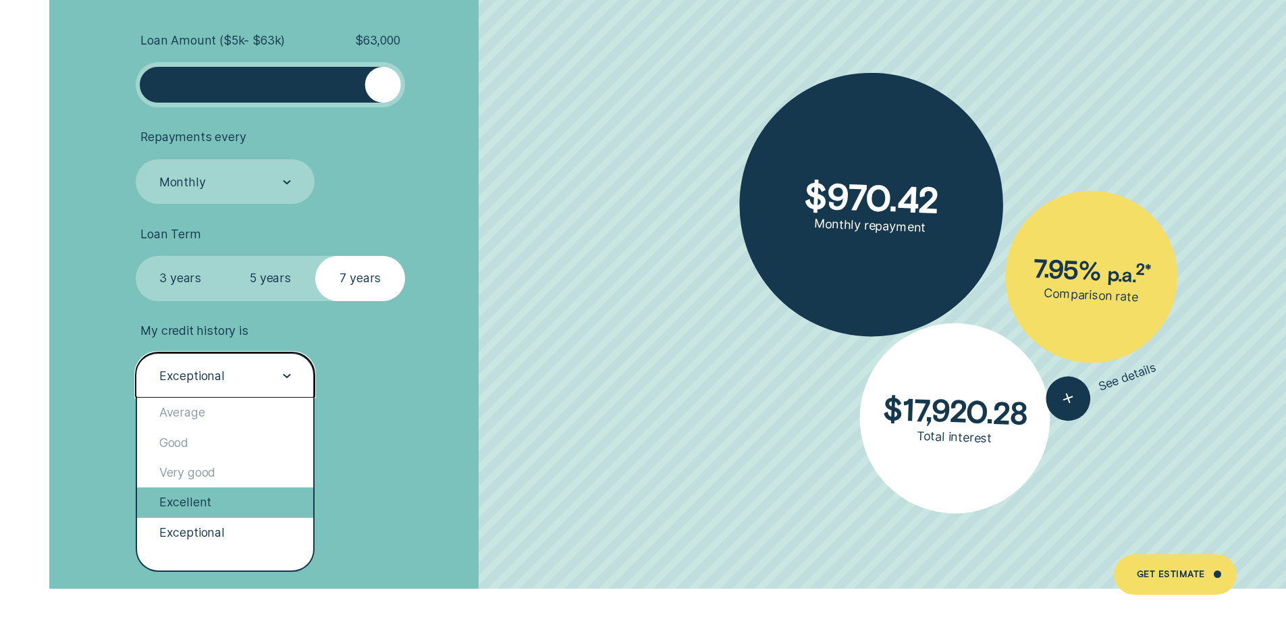
click at [244, 494] on div "Excellent" at bounding box center [225, 502] width 177 height 30
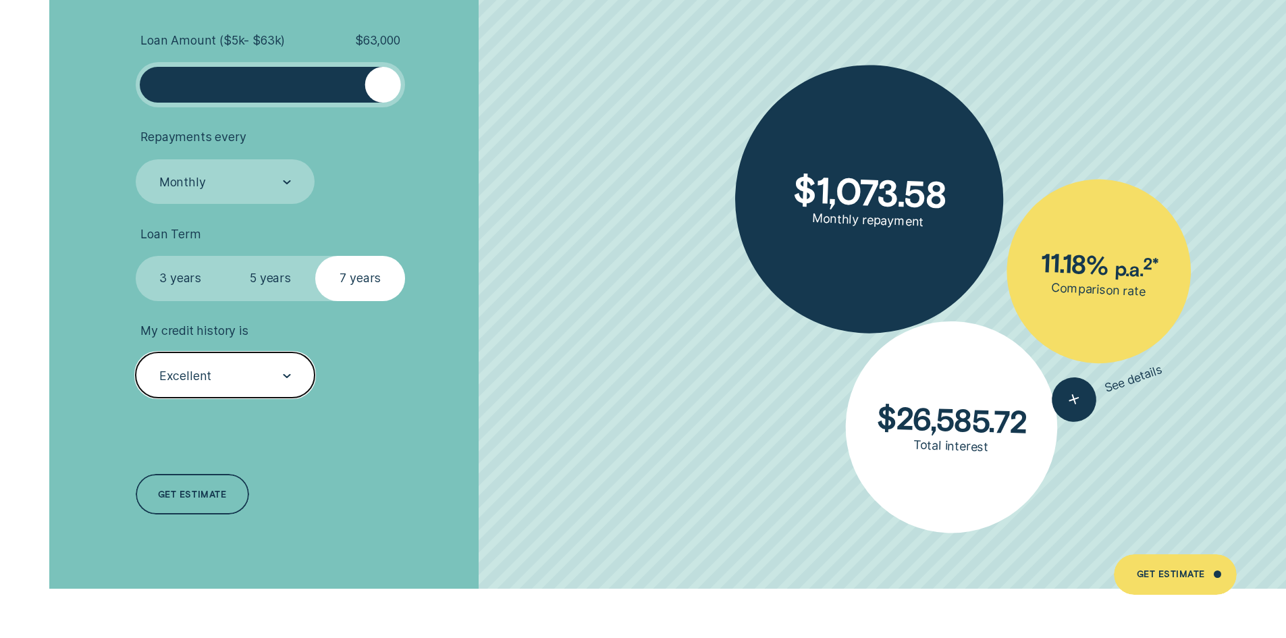
click at [280, 367] on div "Excellent" at bounding box center [226, 374] width 180 height 45
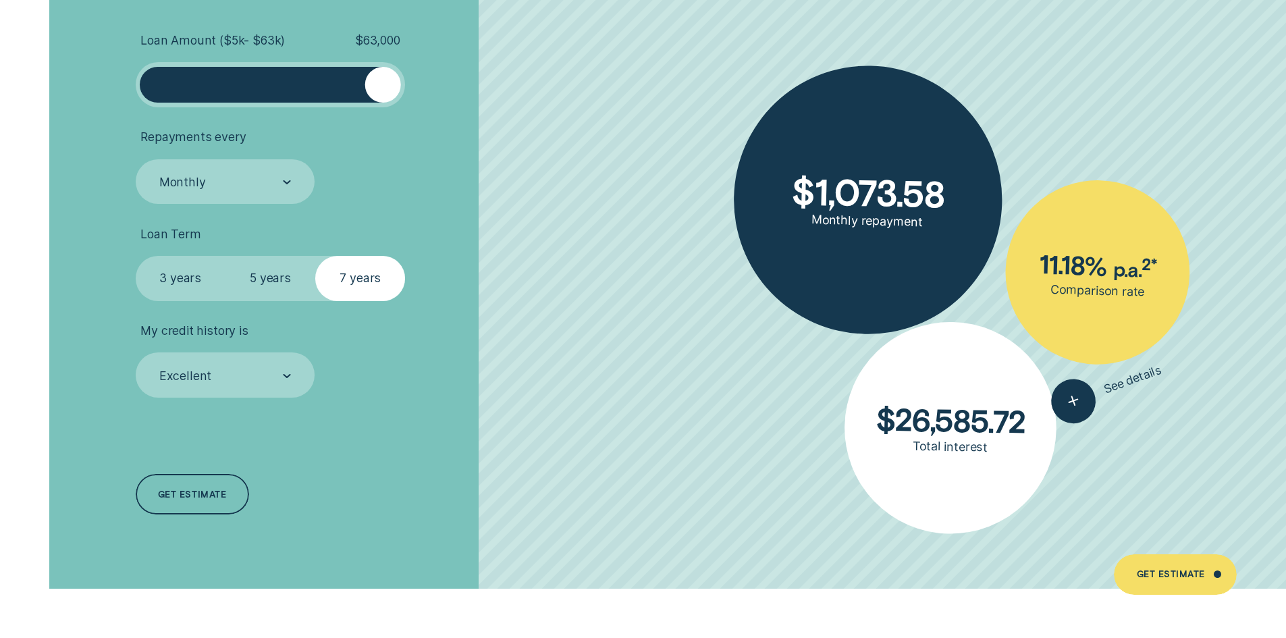
click at [178, 277] on label "3 years" at bounding box center [181, 278] width 90 height 45
click at [136, 256] on input "3 years" at bounding box center [136, 256] width 0 height 0
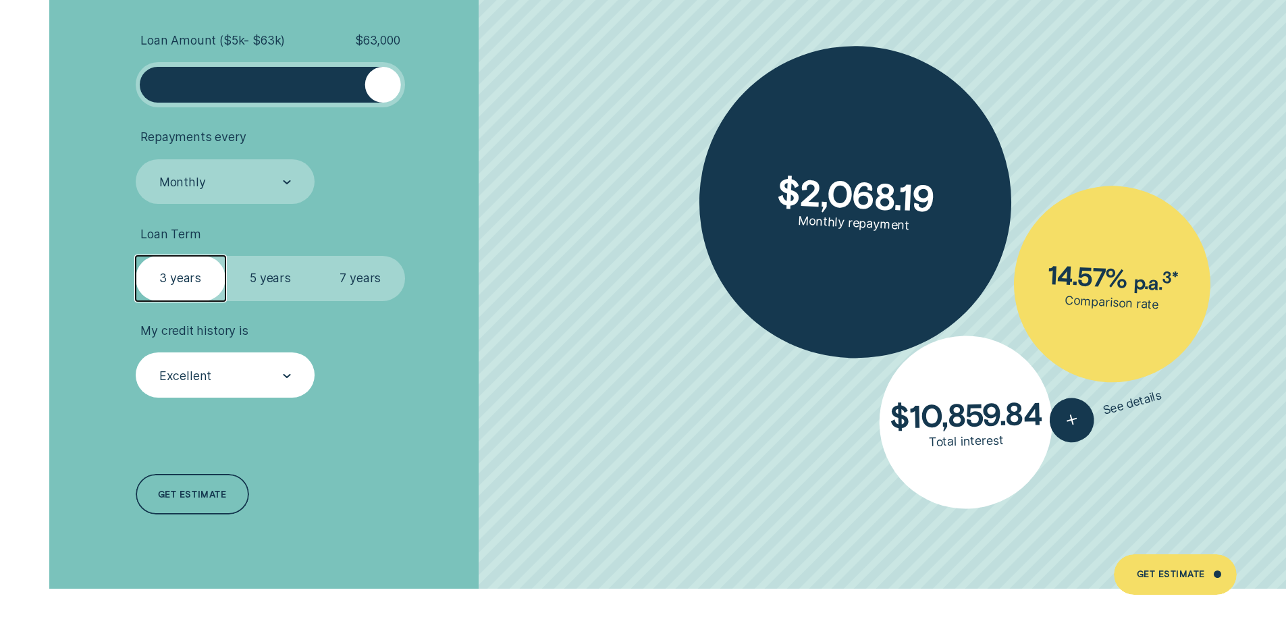
click at [240, 387] on div "Excellent" at bounding box center [226, 374] width 180 height 45
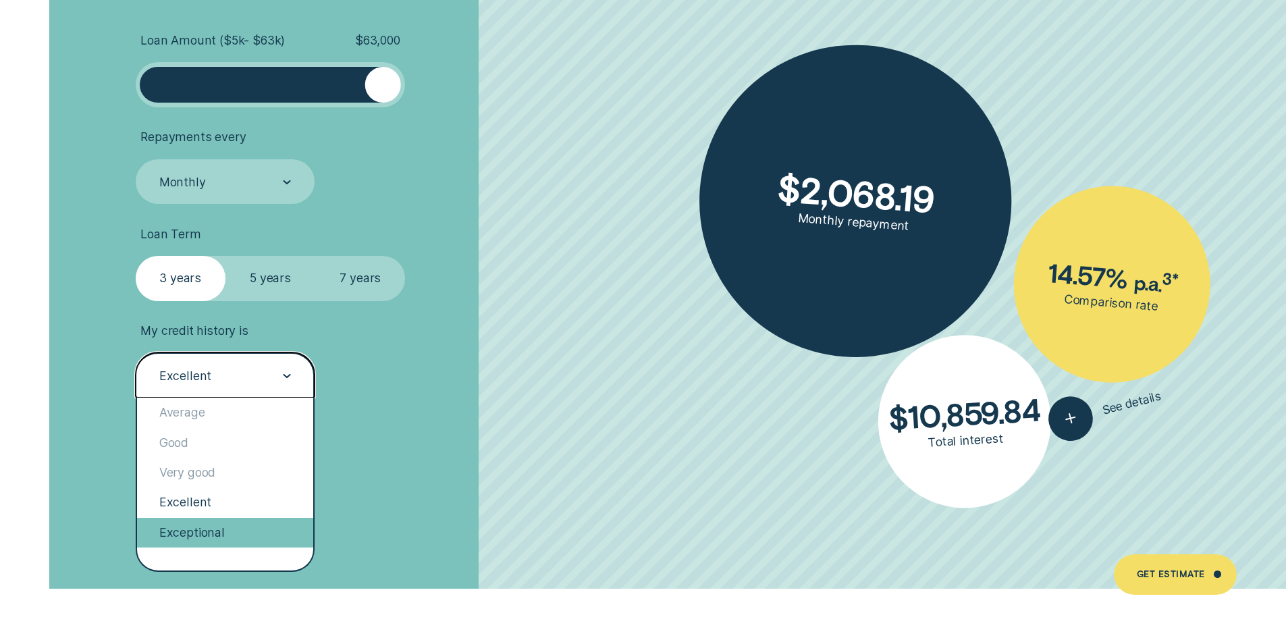
click at [219, 548] on div "Exceptional" at bounding box center [225, 533] width 177 height 30
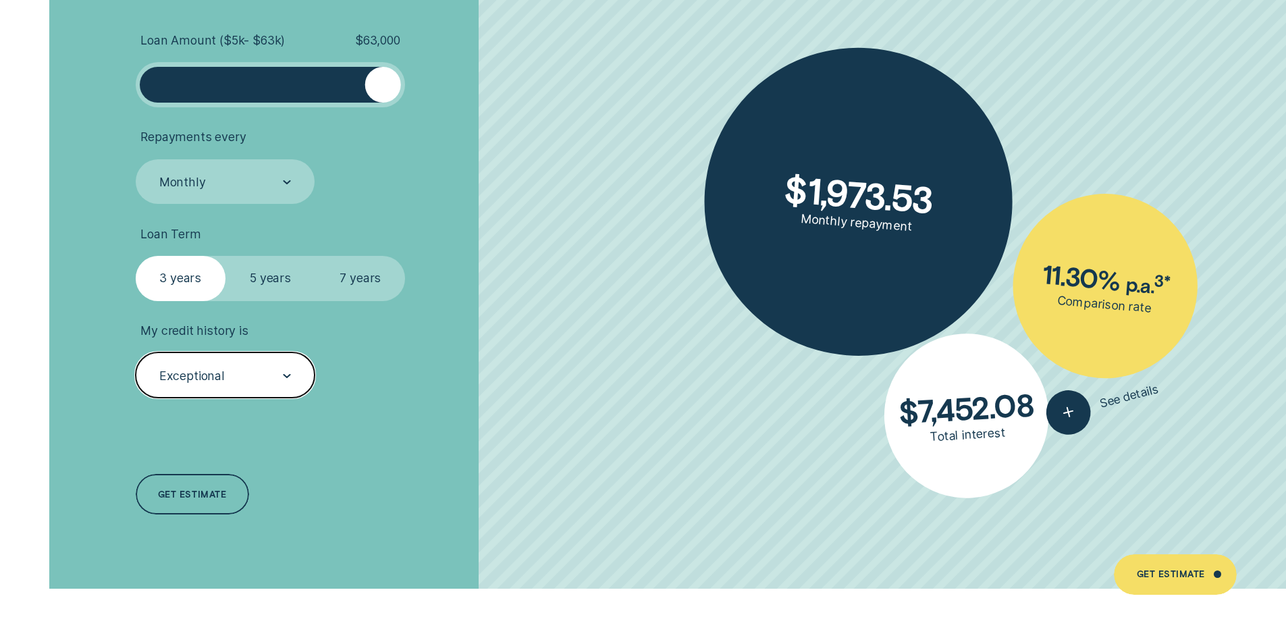
click at [265, 382] on div "Exceptional" at bounding box center [224, 375] width 133 height 17
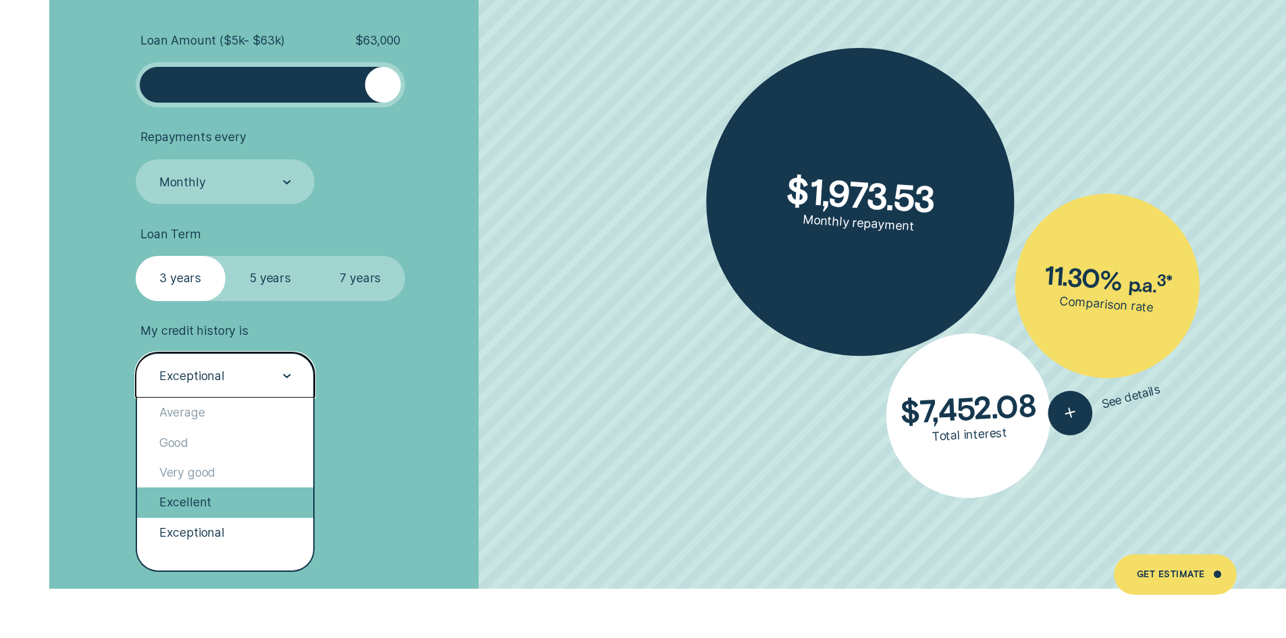
click at [230, 503] on div "Excellent" at bounding box center [225, 502] width 177 height 30
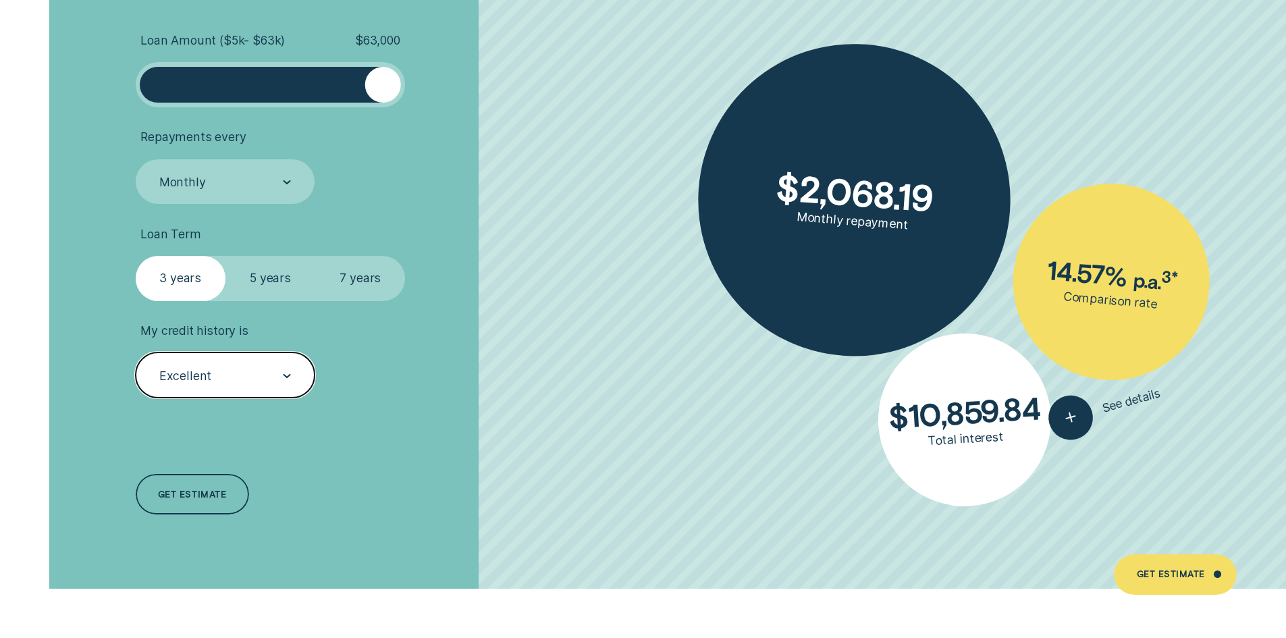
click at [280, 378] on div "Excellent" at bounding box center [224, 375] width 133 height 17
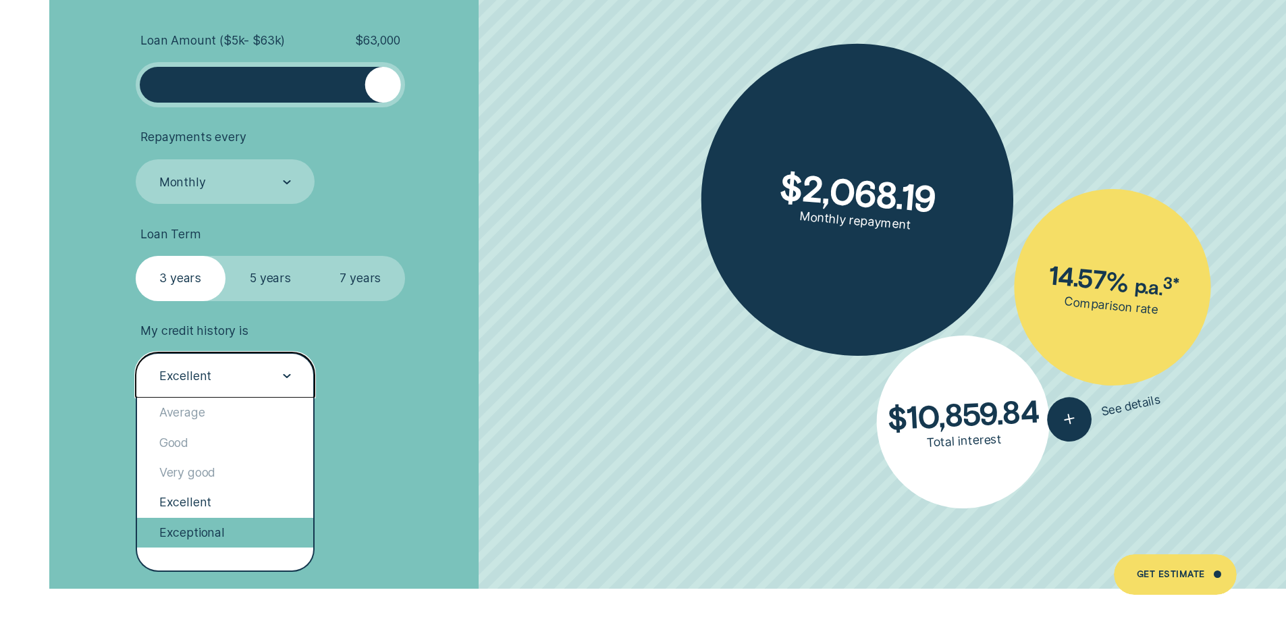
click at [222, 533] on div "Exceptional" at bounding box center [225, 533] width 177 height 30
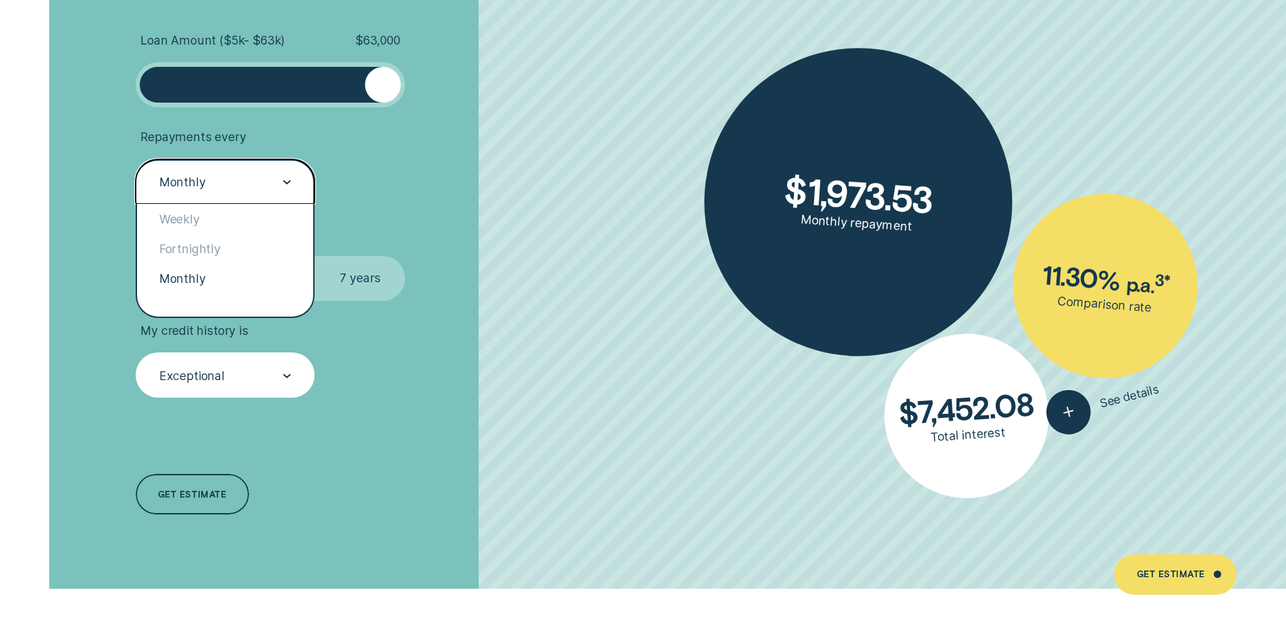
click at [293, 184] on div "Monthly" at bounding box center [226, 181] width 180 height 45
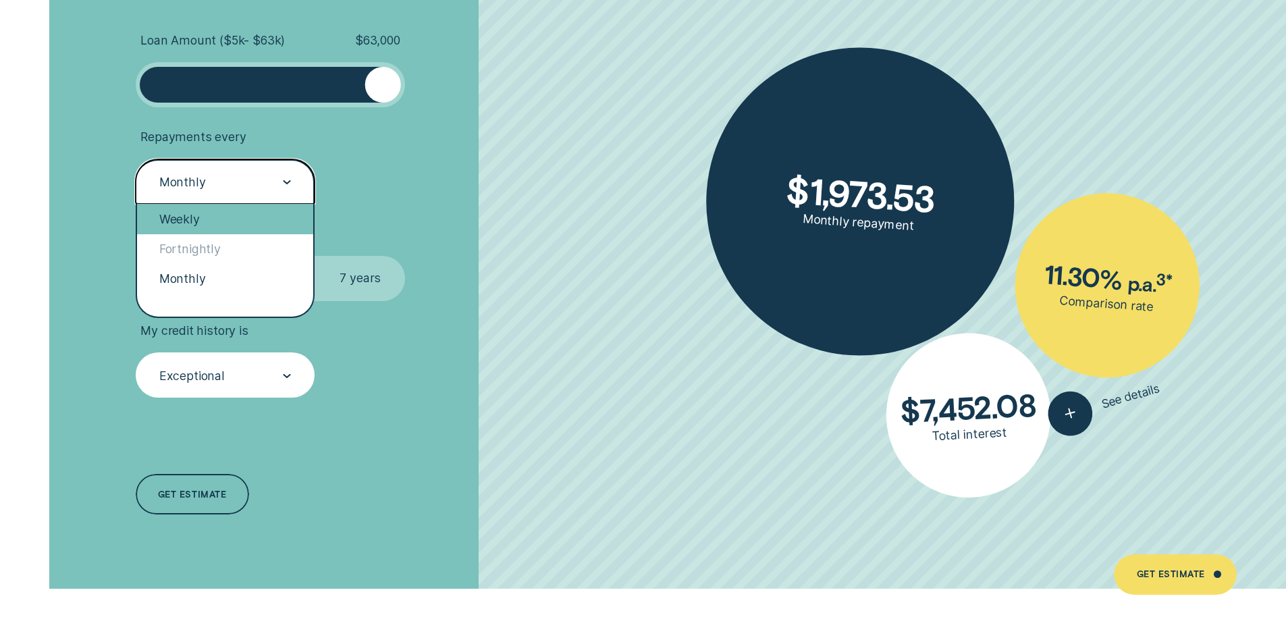
click at [205, 226] on div "Weekly" at bounding box center [225, 219] width 177 height 30
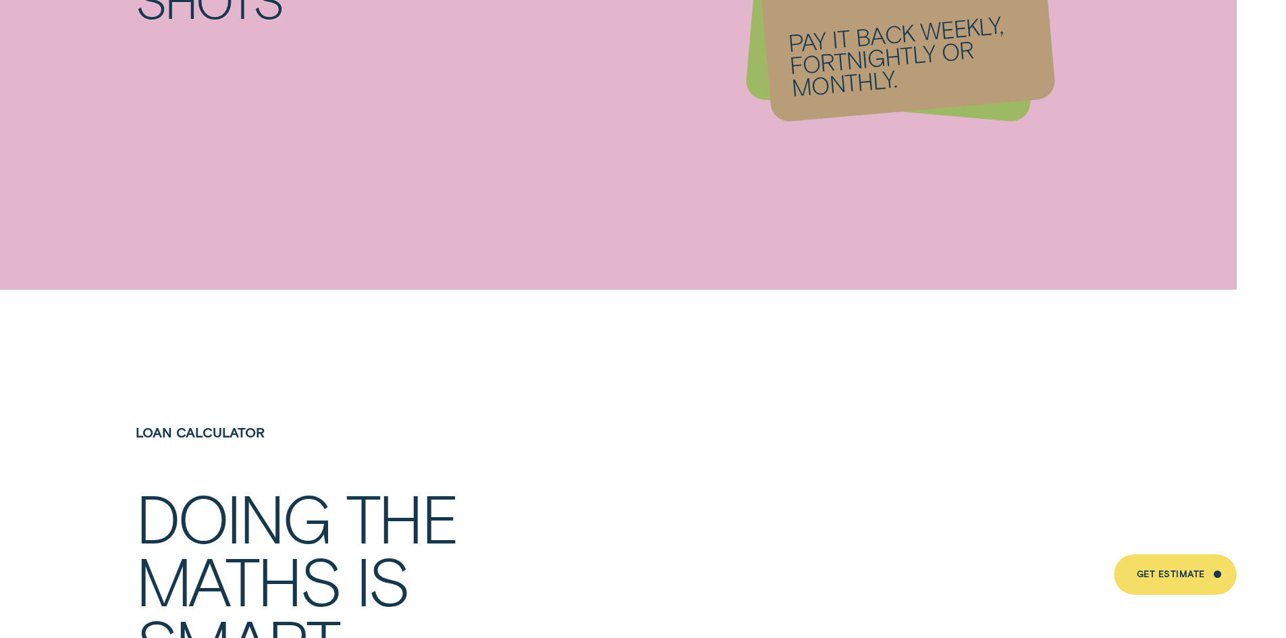
scroll to position [2230, 0]
